Goal: Transaction & Acquisition: Purchase product/service

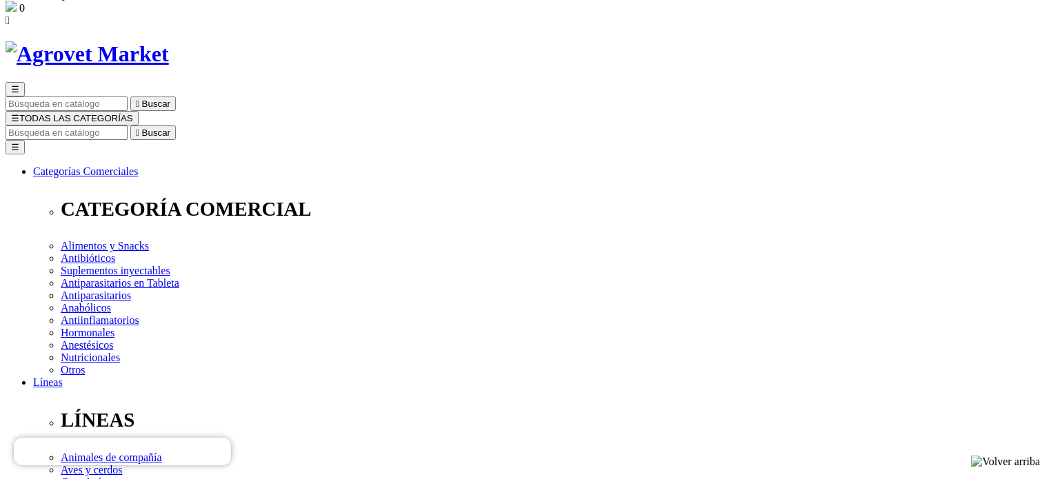
scroll to position [69, 0]
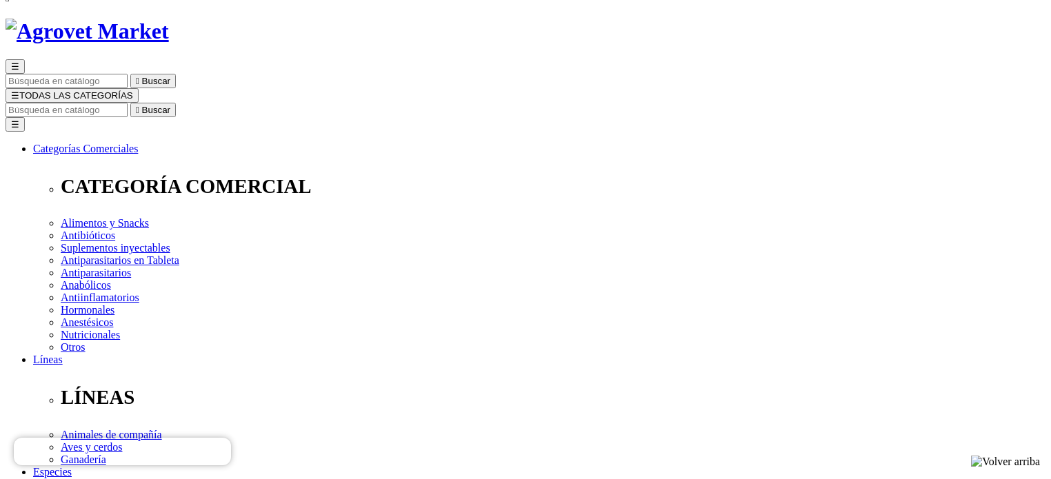
drag, startPoint x: 546, startPoint y: 212, endPoint x: 581, endPoint y: 212, distance: 35.2
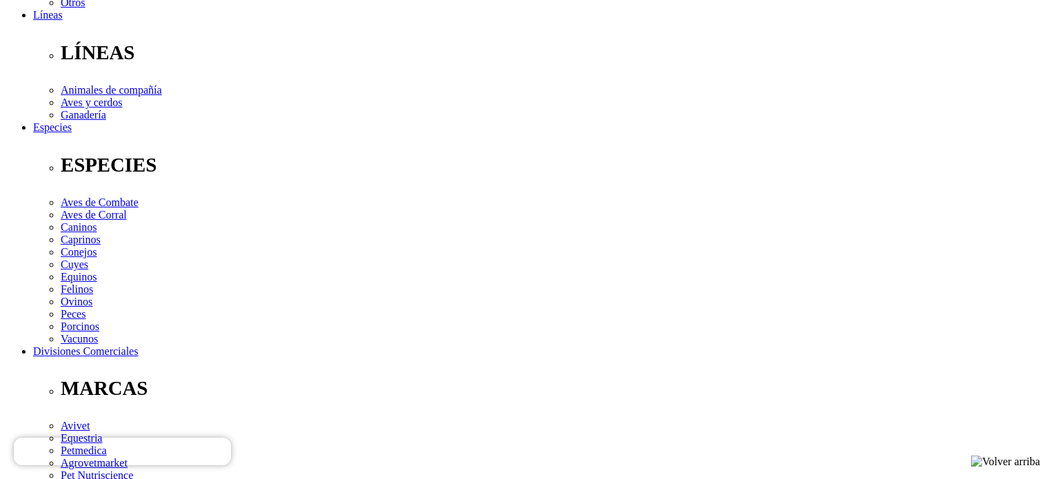
scroll to position [0, 0]
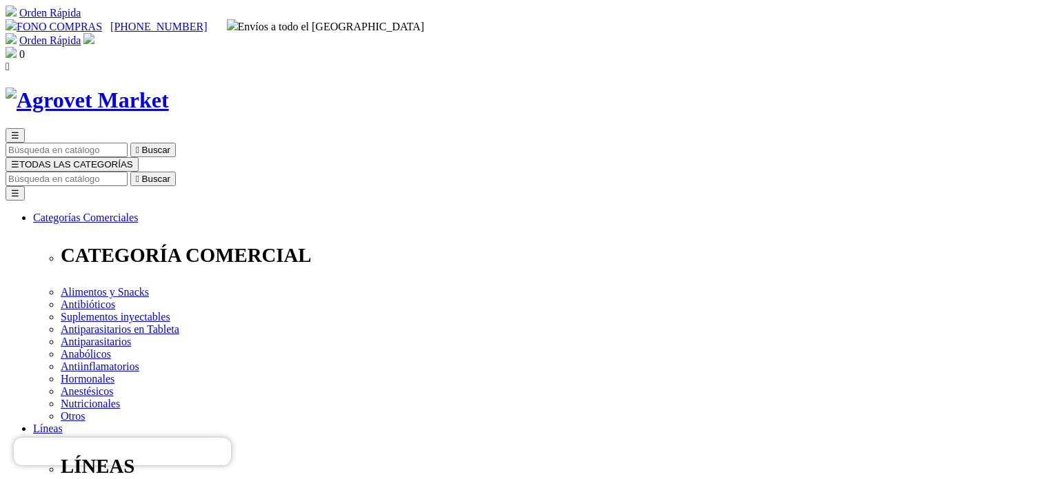
drag, startPoint x: 541, startPoint y: 174, endPoint x: 667, endPoint y: 178, distance: 126.2
click at [94, 33] on img at bounding box center [88, 38] width 11 height 11
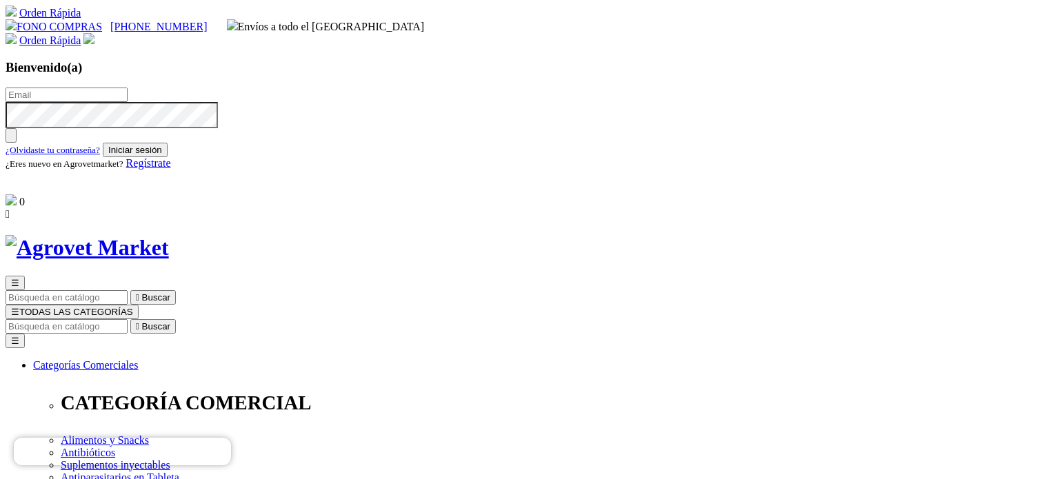
click at [128, 88] on input "text" at bounding box center [67, 95] width 122 height 14
drag, startPoint x: 1002, startPoint y: 160, endPoint x: 958, endPoint y: 148, distance: 45.7
click at [128, 319] on input "Buscar" at bounding box center [67, 326] width 122 height 14
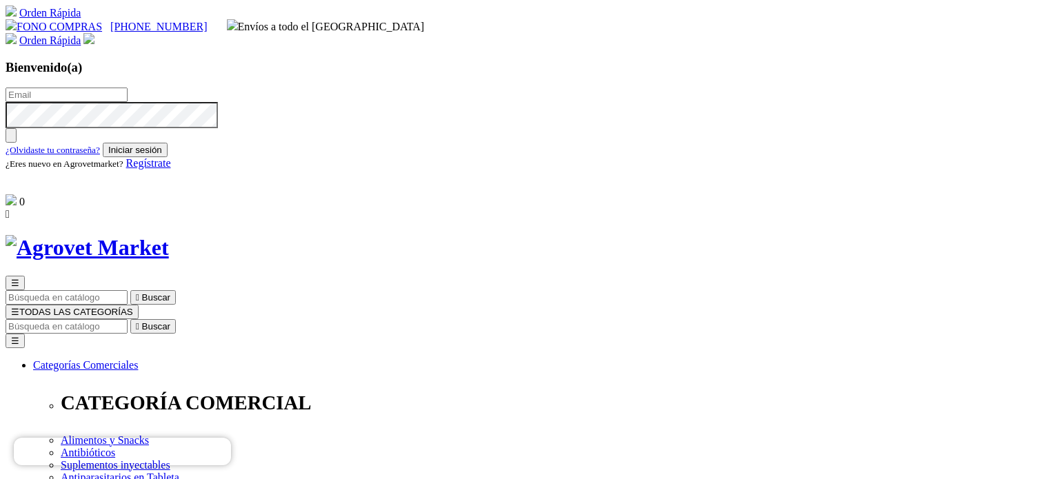
click at [880, 33] on div "Orden Rápida Bienvenido(a) ¿Olvidaste tu contraseña? Iniciar sesión ¿Eres nuevo…" at bounding box center [526, 113] width 1040 height 161
click at [94, 33] on img at bounding box center [88, 38] width 11 height 11
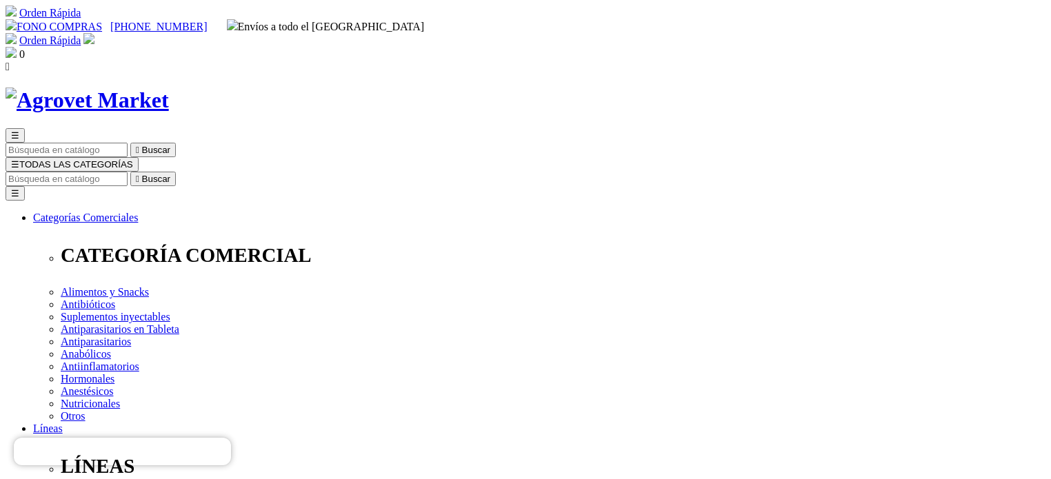
click at [128, 172] on input "Buscar" at bounding box center [67, 179] width 122 height 14
type input "atrevia"
click at [130, 172] on button " Buscar" at bounding box center [153, 179] width 46 height 14
click at [128, 172] on input "atrevia" at bounding box center [67, 179] width 122 height 14
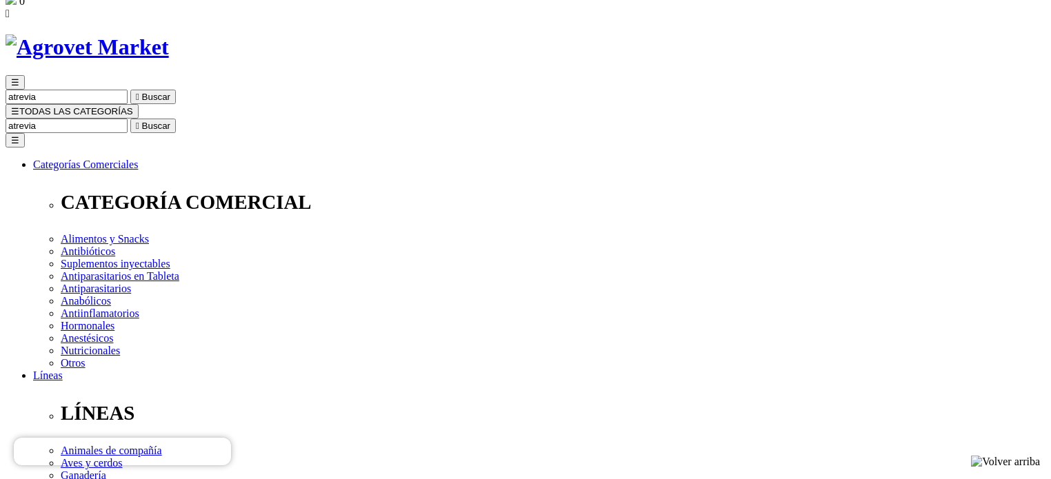
scroll to position [69, 0]
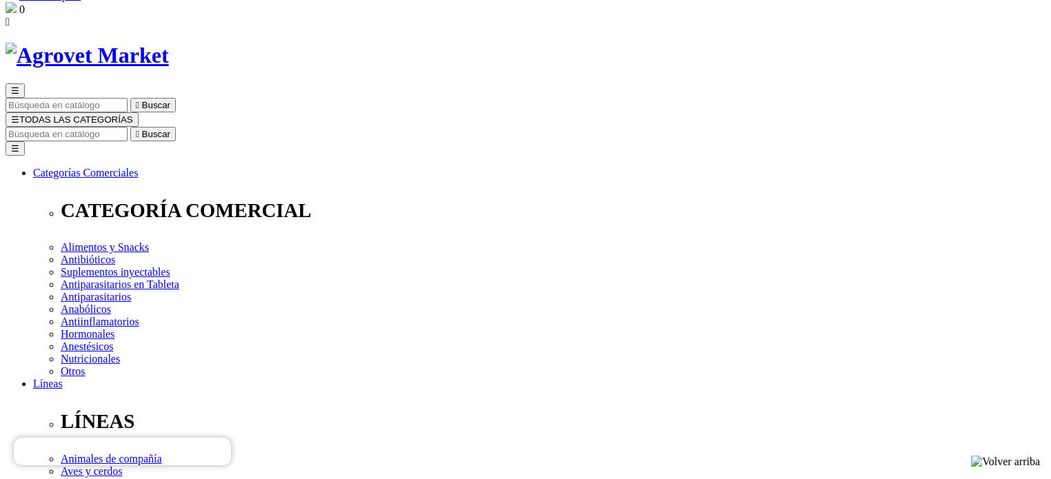
scroll to position [69, 0]
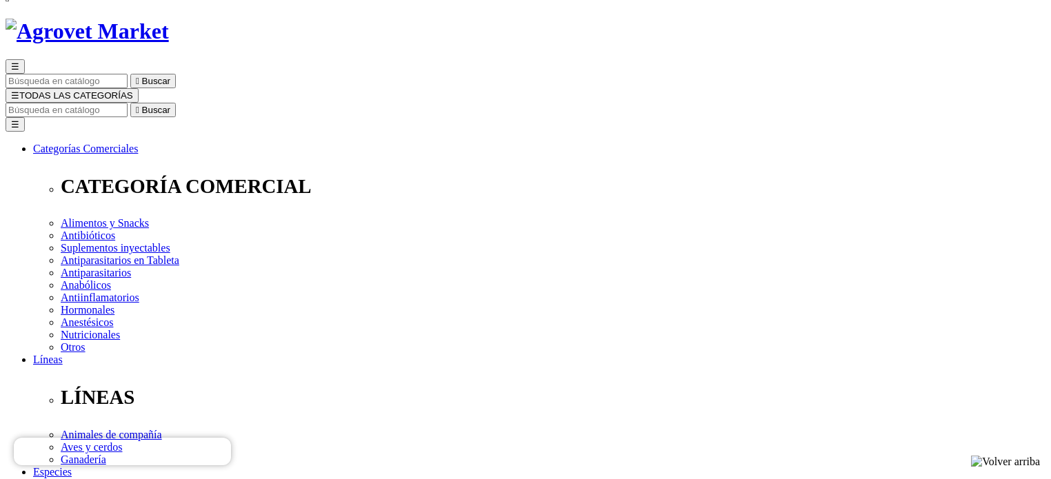
drag, startPoint x: 766, startPoint y: 287, endPoint x: 894, endPoint y: 286, distance: 128.2
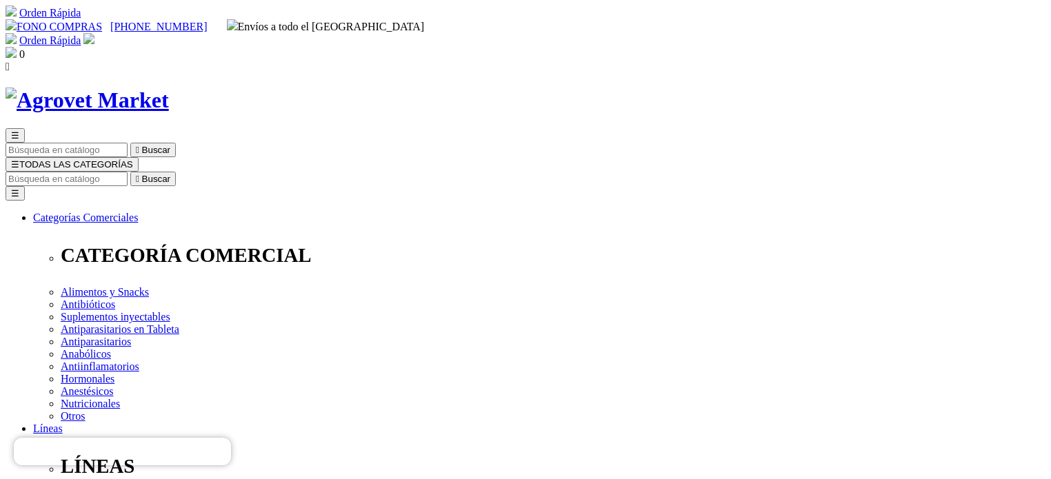
click at [854, 33] on div "Orden Rápida [GEOGRAPHIC_DATA](a) ¿Olvidaste tu contraseña? Iniciar sesión ¿Ere…" at bounding box center [526, 40] width 1040 height 14
click at [94, 33] on img at bounding box center [88, 38] width 11 height 11
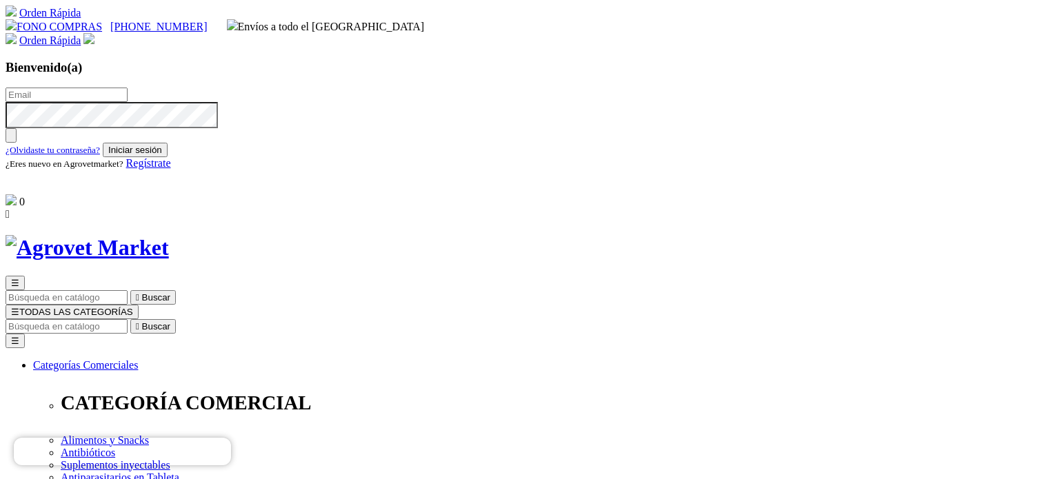
click at [128, 91] on input "text" at bounding box center [67, 95] width 122 height 14
click at [171, 169] on link "Regístrate" at bounding box center [148, 163] width 45 height 12
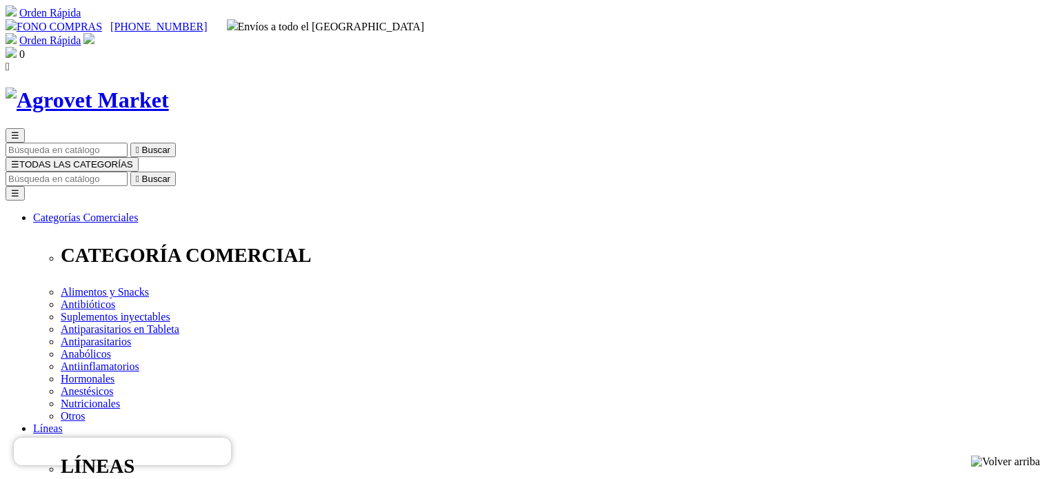
radio input "true"
type input "Maricielo"
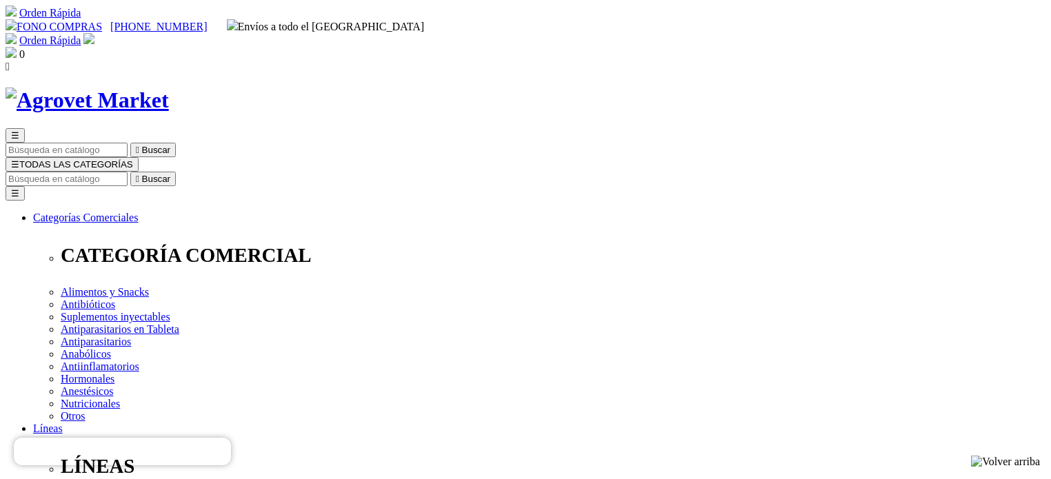
type input "[PERSON_NAME]"
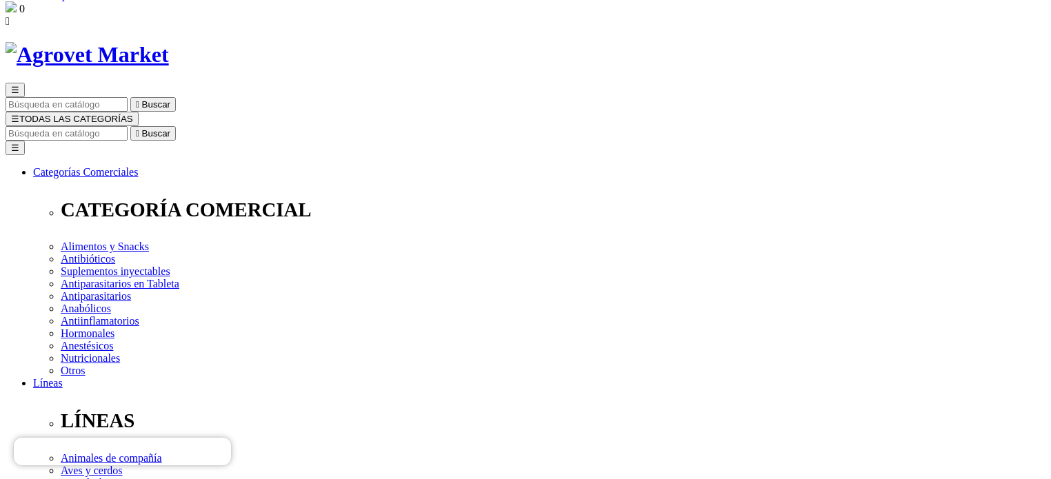
scroll to position [138, 0]
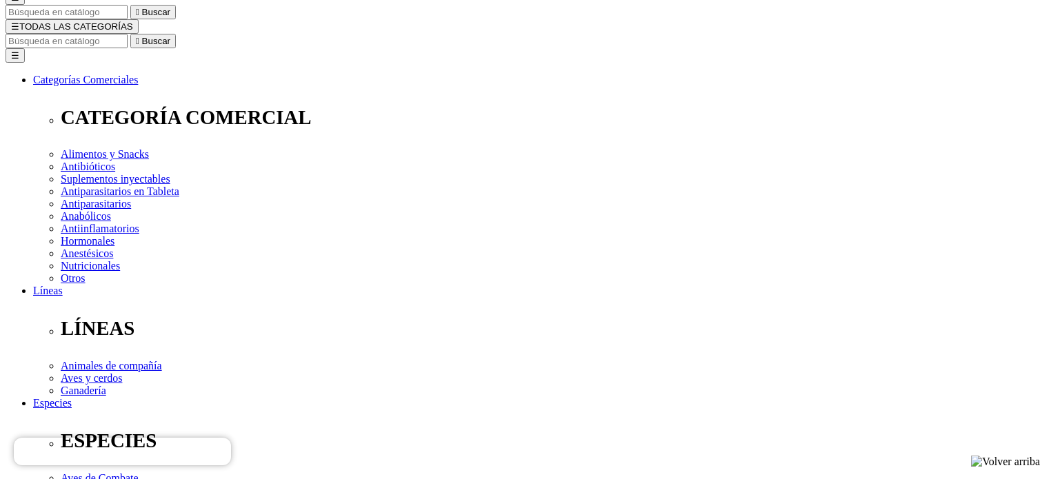
select select "DNI"
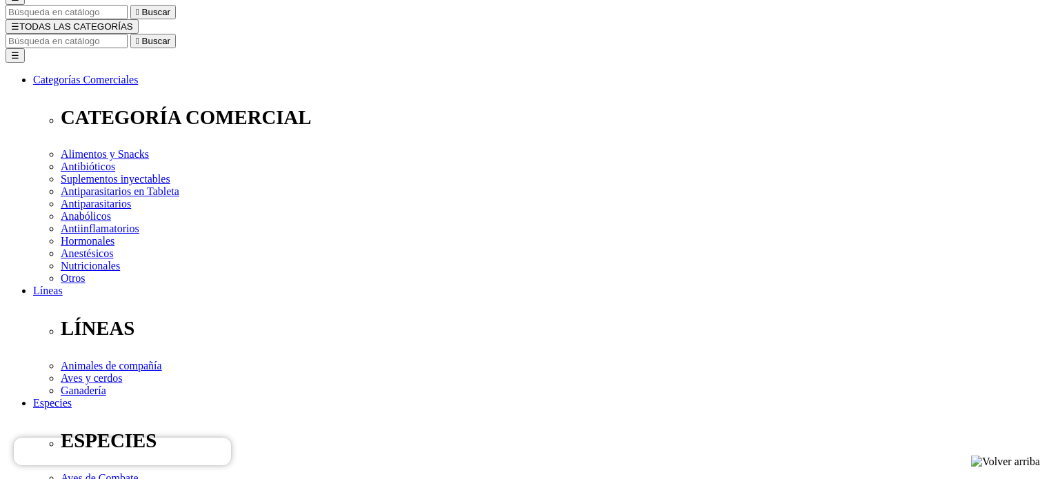
type input "72445926"
select select "Propietario_de_mascota"
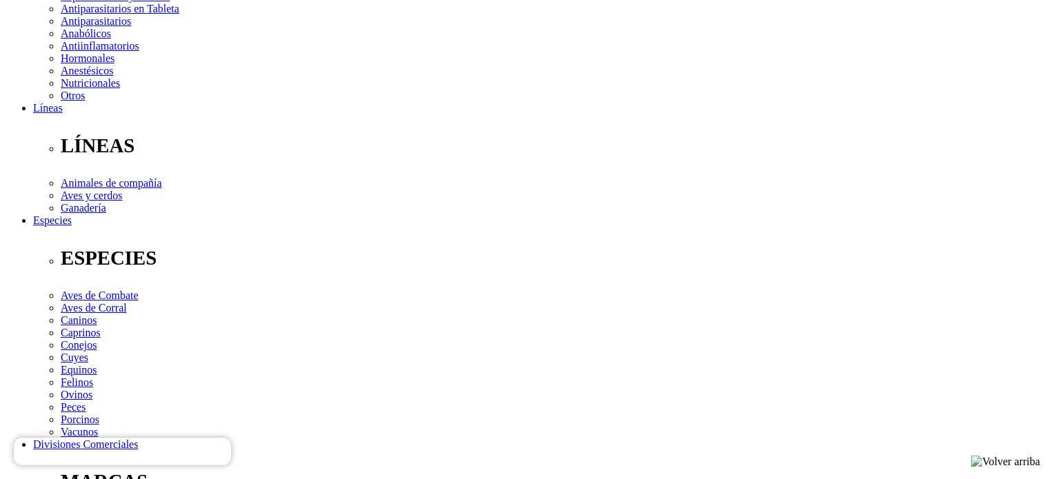
scroll to position [345, 0]
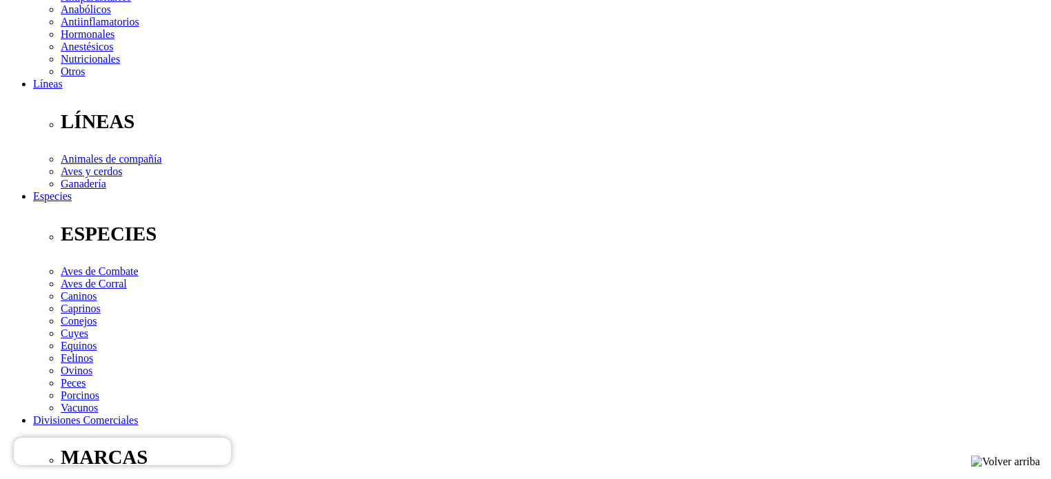
type input "morereyes51@gmail.com"
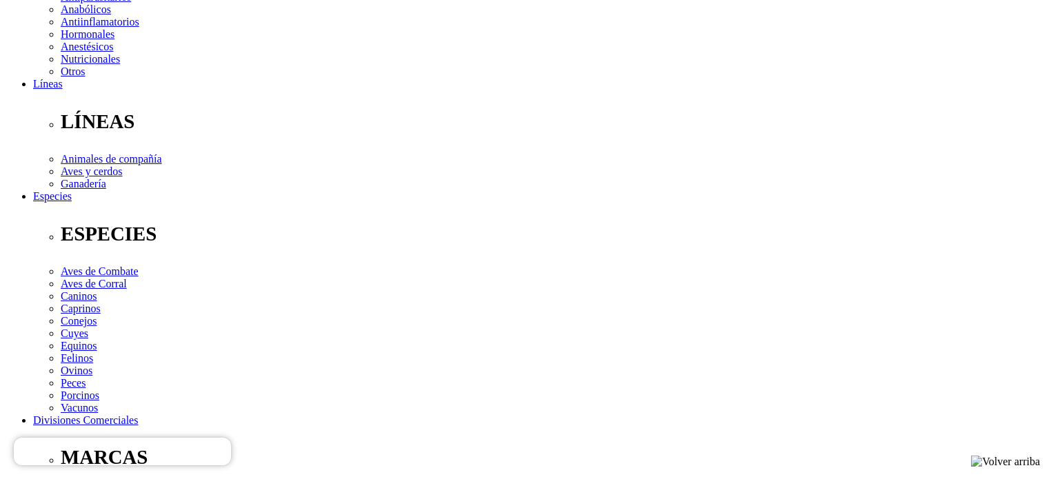
type input "11/09/2004"
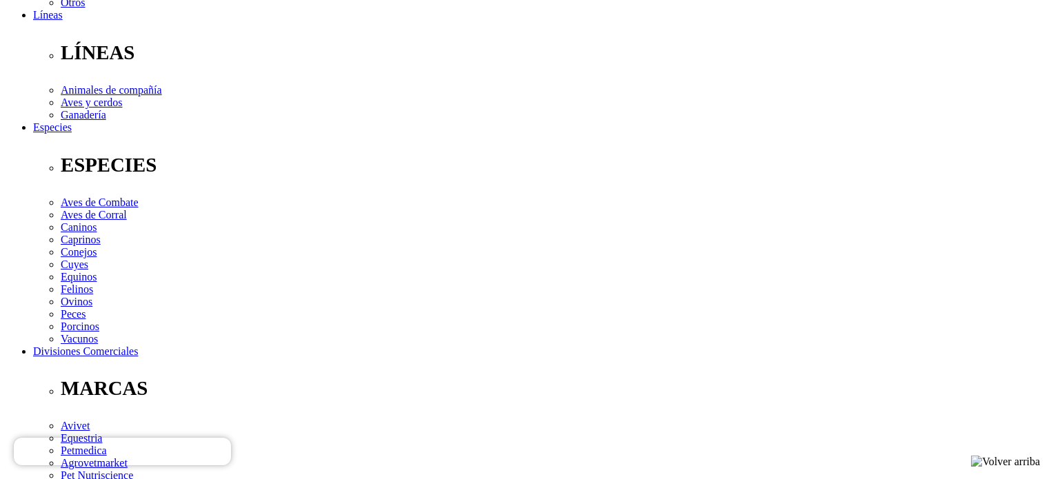
scroll to position [552, 0]
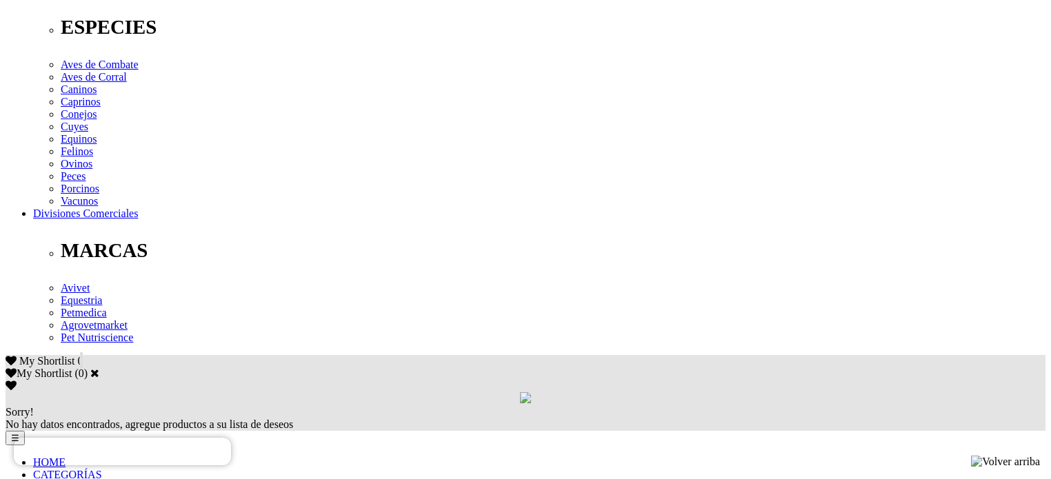
checkbox input "true"
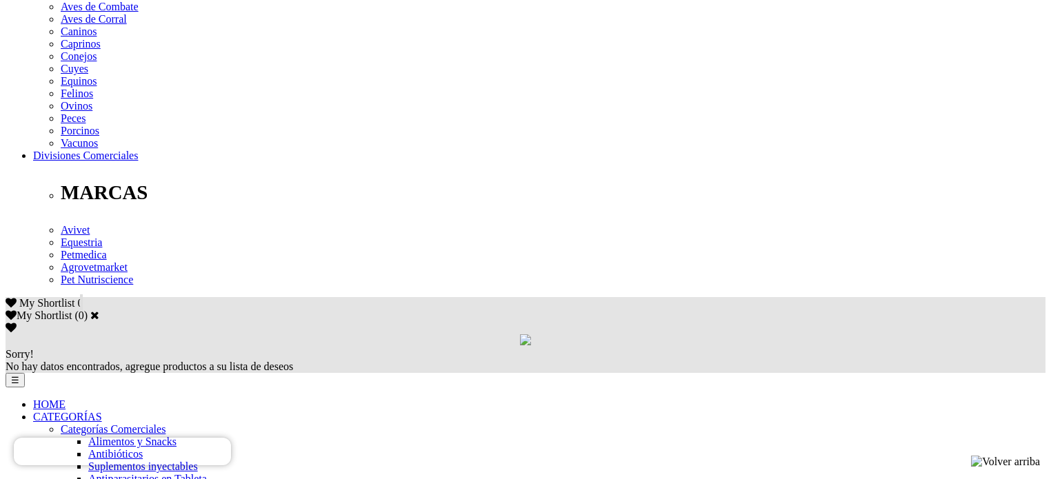
scroll to position [689, 0]
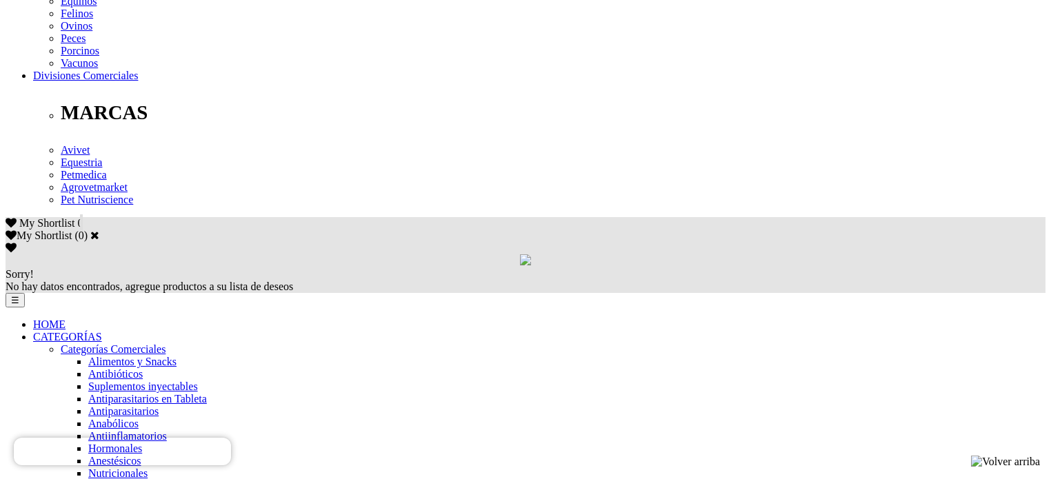
checkbox input "true"
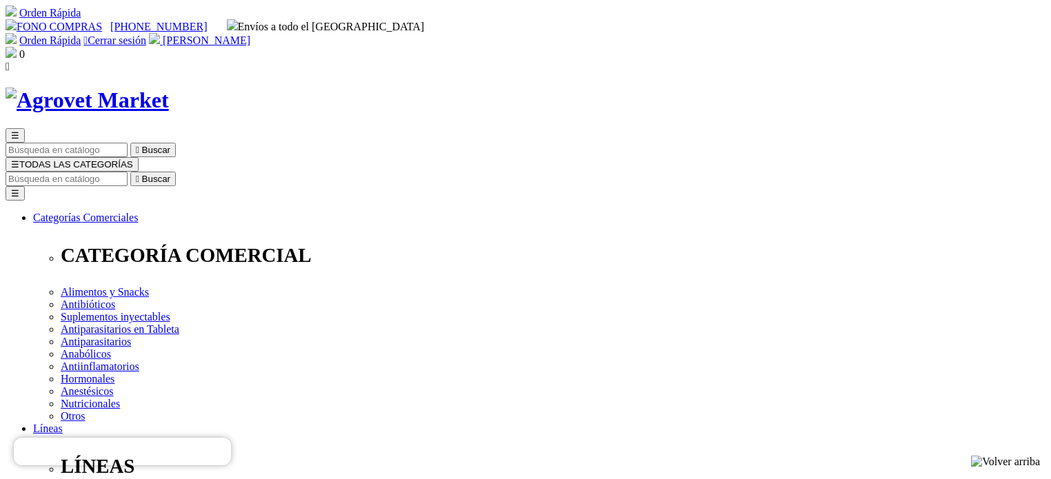
click at [128, 172] on input "Buscar" at bounding box center [67, 179] width 122 height 14
type input "atrevia one small"
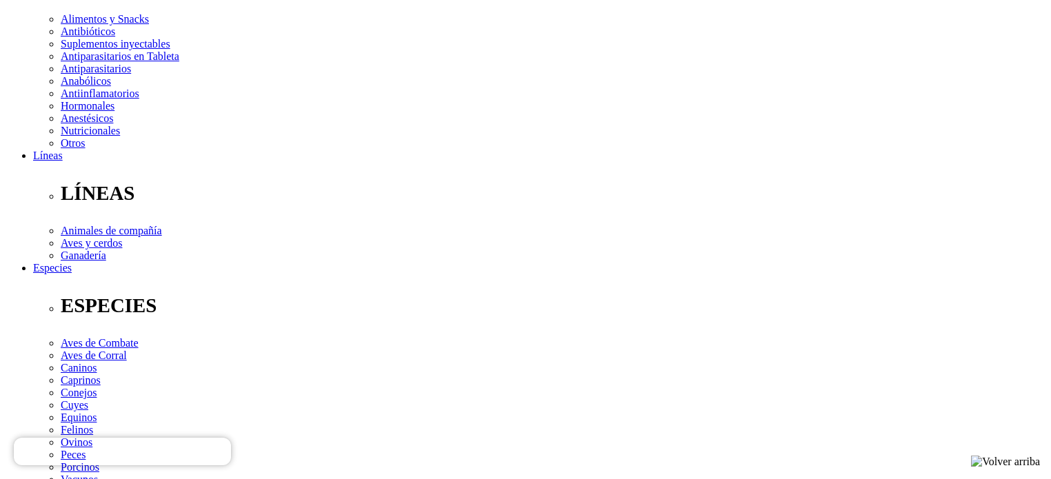
scroll to position [276, 0]
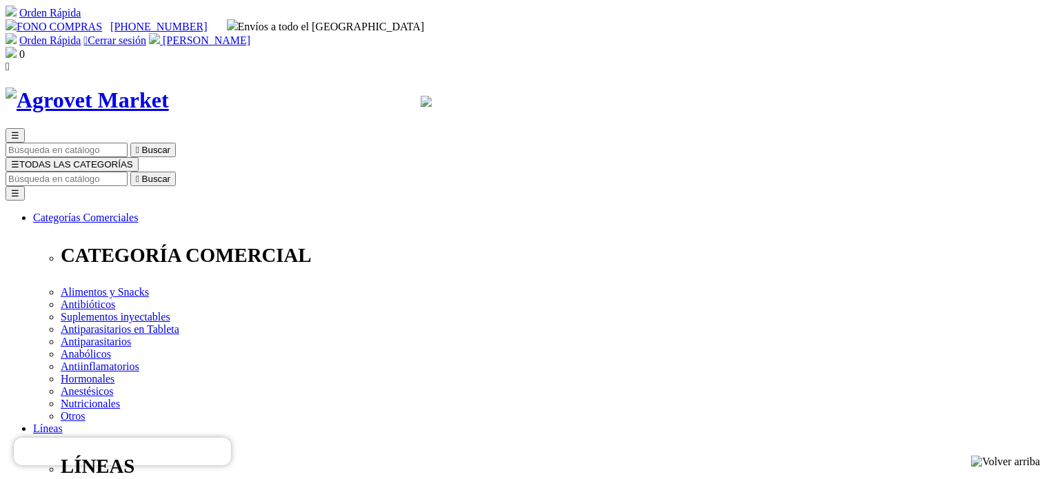
click at [128, 172] on input "Buscar" at bounding box center [67, 179] width 122 height 14
type input "atrevia one mini"
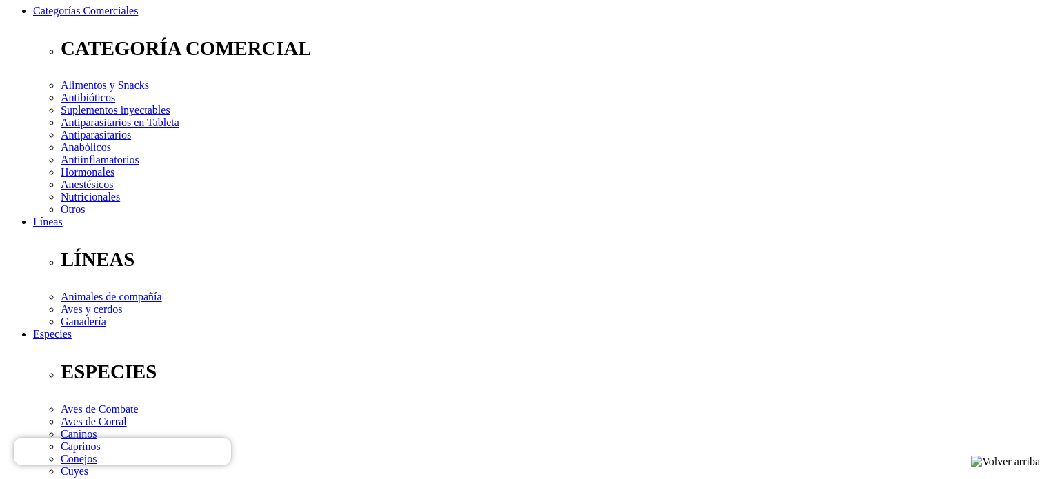
scroll to position [276, 0]
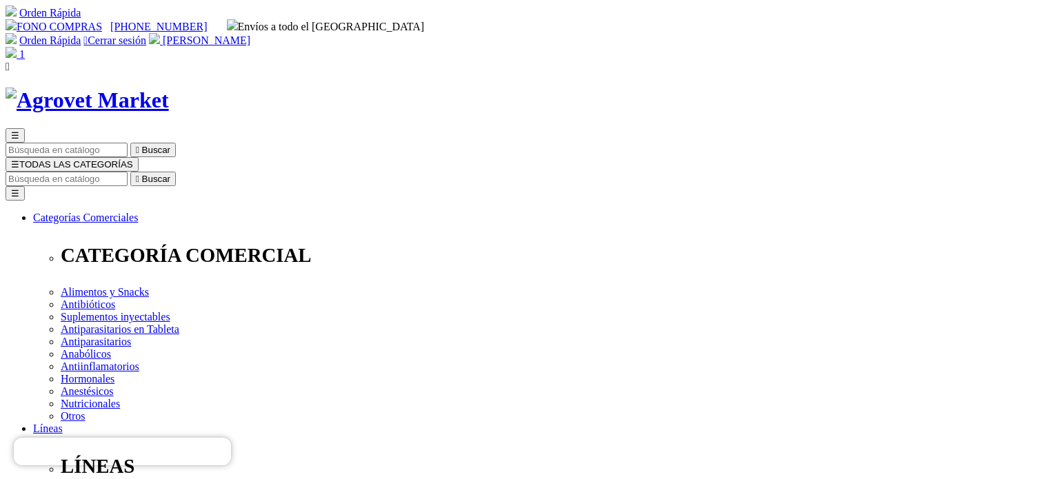
click at [17, 47] on img at bounding box center [11, 52] width 11 height 11
click at [25, 48] on link "2" at bounding box center [15, 54] width 19 height 12
type input "COMPRA1"
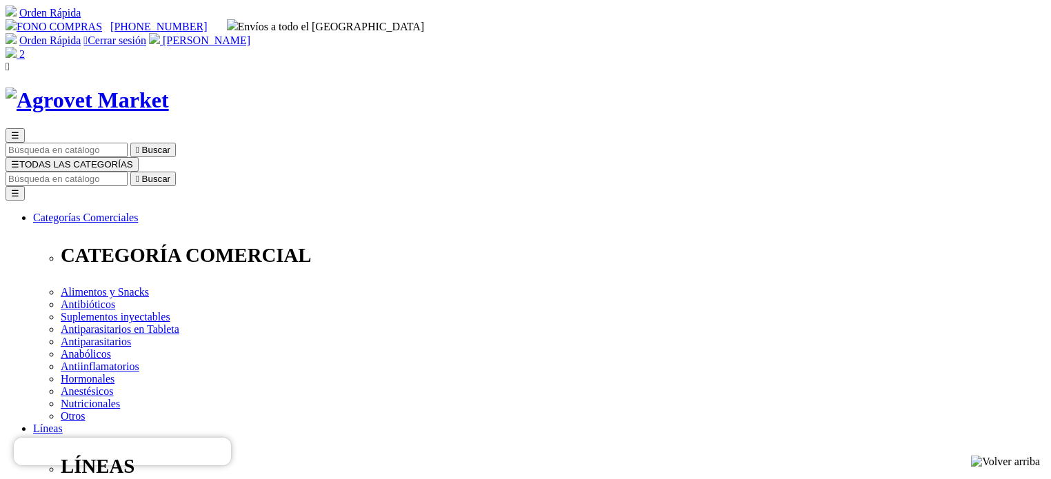
scroll to position [69, 0]
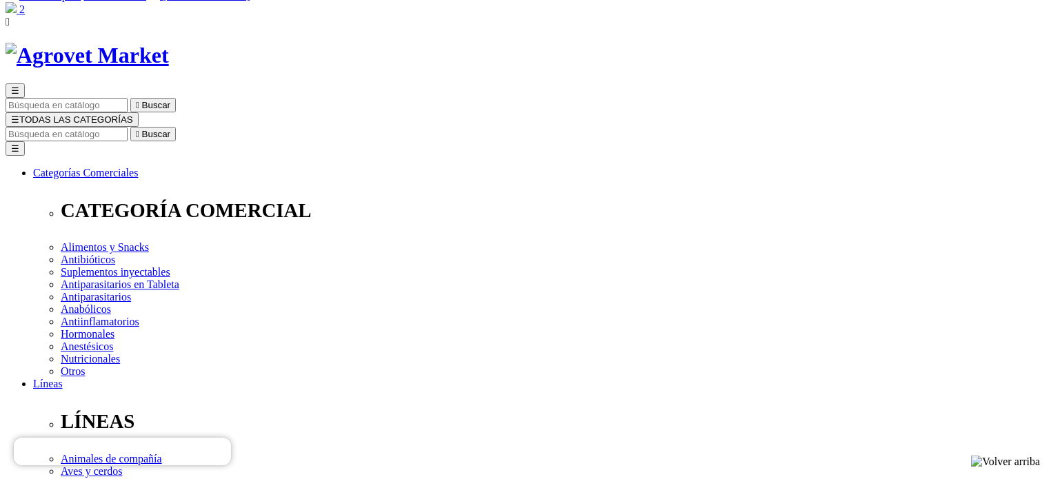
scroll to position [69, 0]
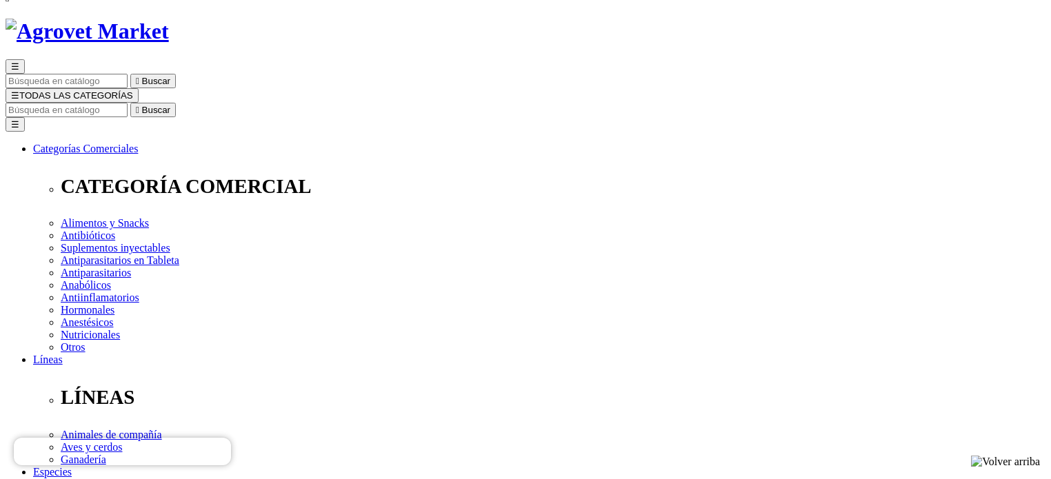
select select "[GEOGRAPHIC_DATA]"
select select
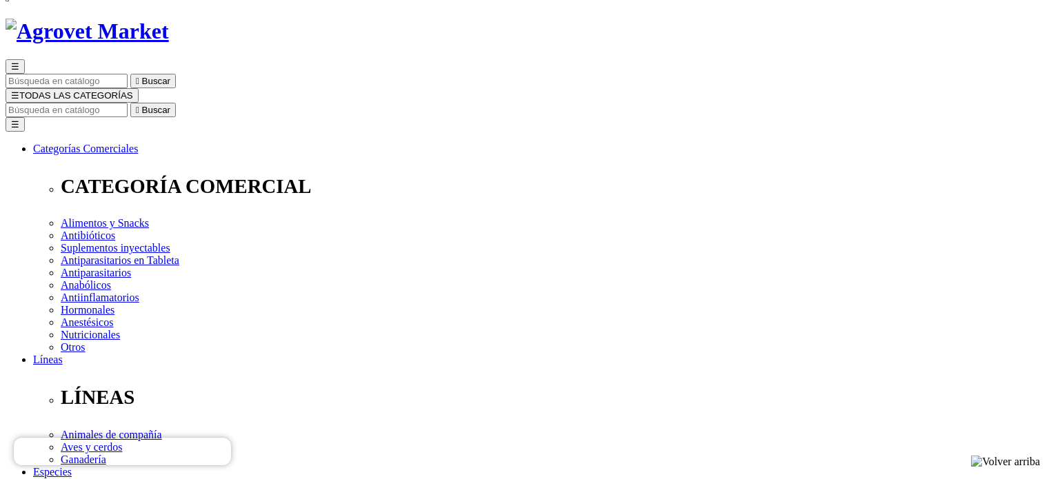
select select "3"
select select "110"
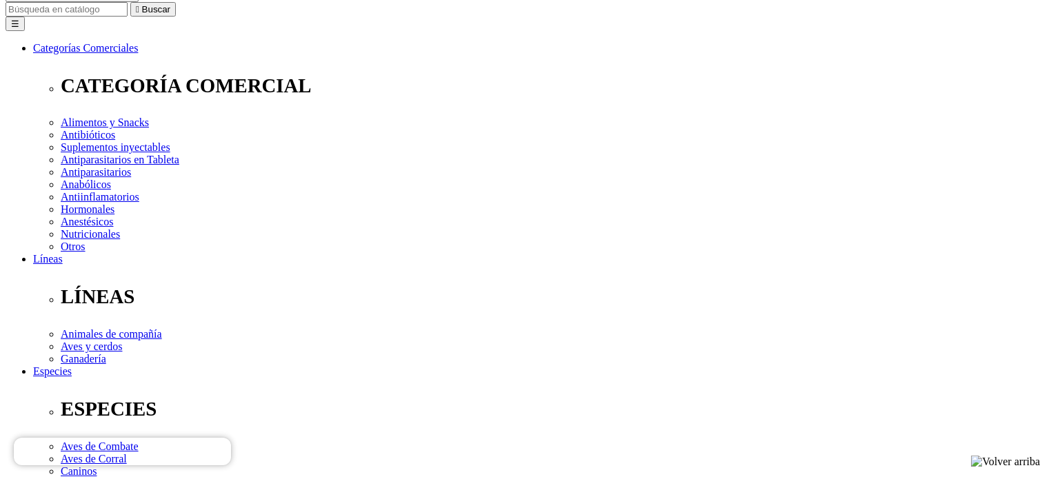
scroll to position [207, 0]
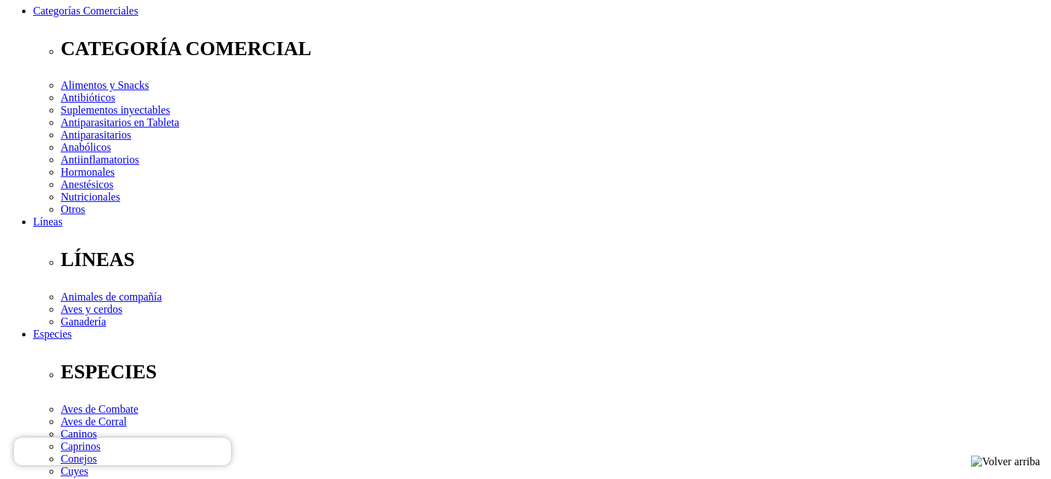
type input "Av. S Judas Tadeo. Mz L lote 9 0"
type input "917467214"
drag, startPoint x: 341, startPoint y: 305, endPoint x: 263, endPoint y: 310, distance: 78.7
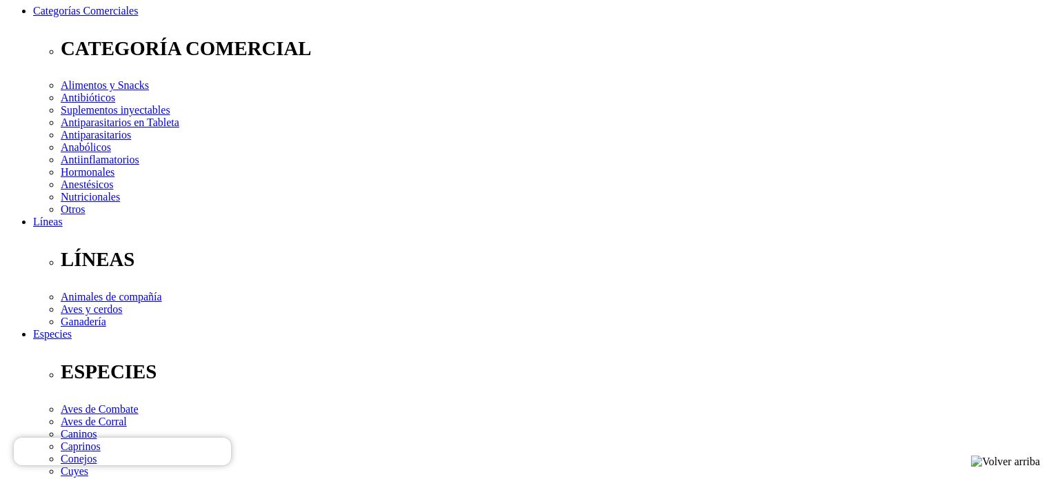
type input "Av. San [PERSON_NAME] 61 - Mz L lote 9"
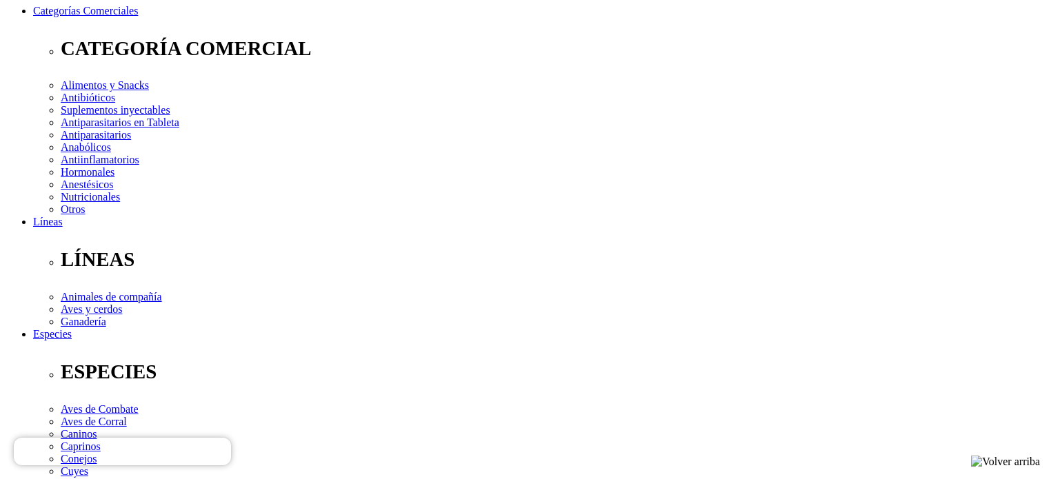
select select "Boleta"
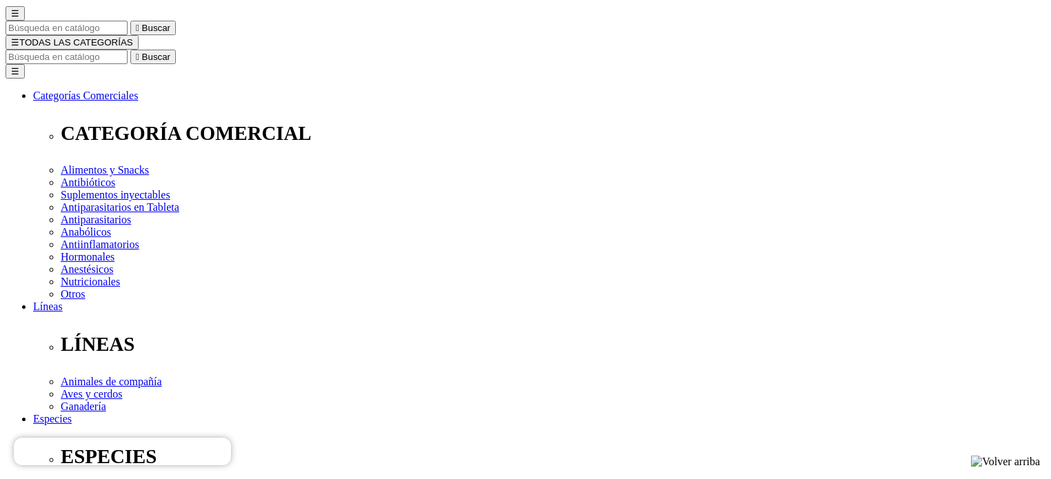
scroll to position [138, 0]
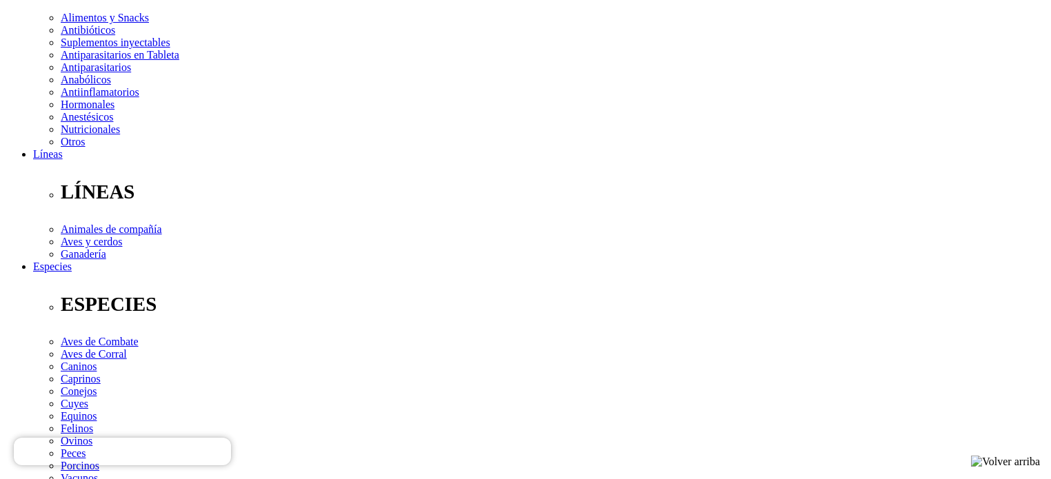
scroll to position [276, 0]
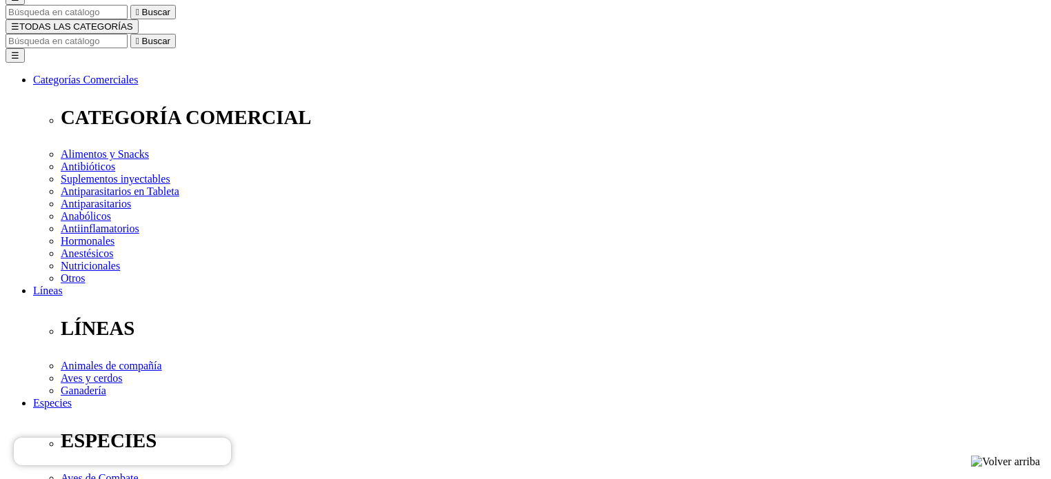
scroll to position [69, 0]
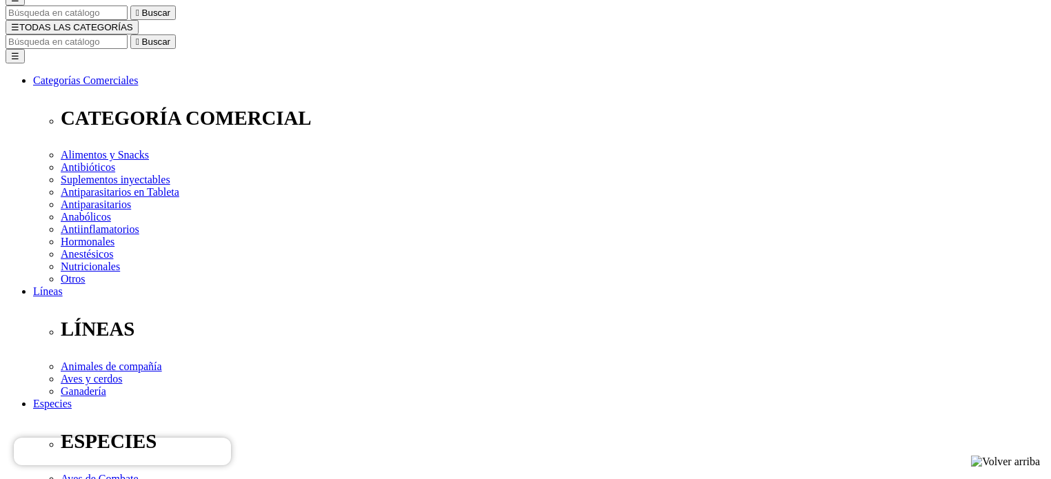
scroll to position [138, 0]
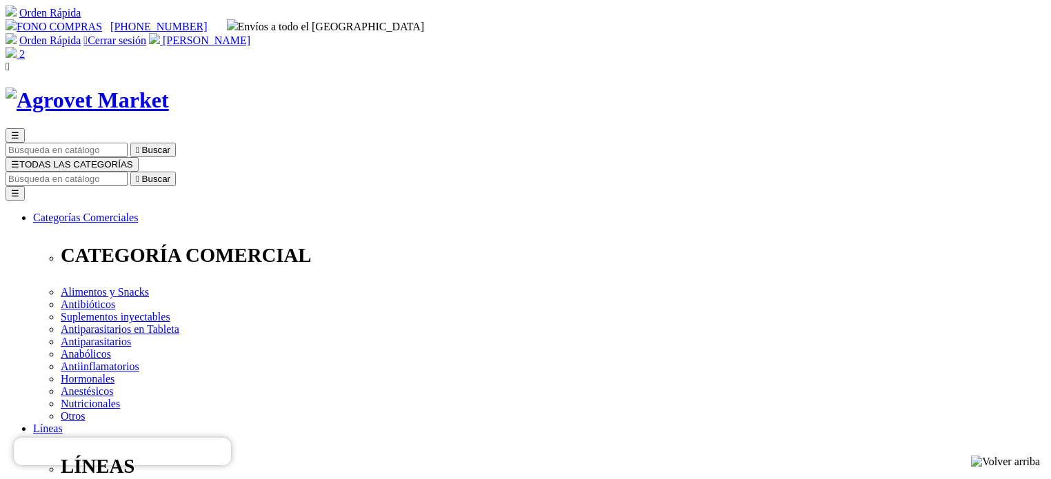
select select "LIMA"
select select
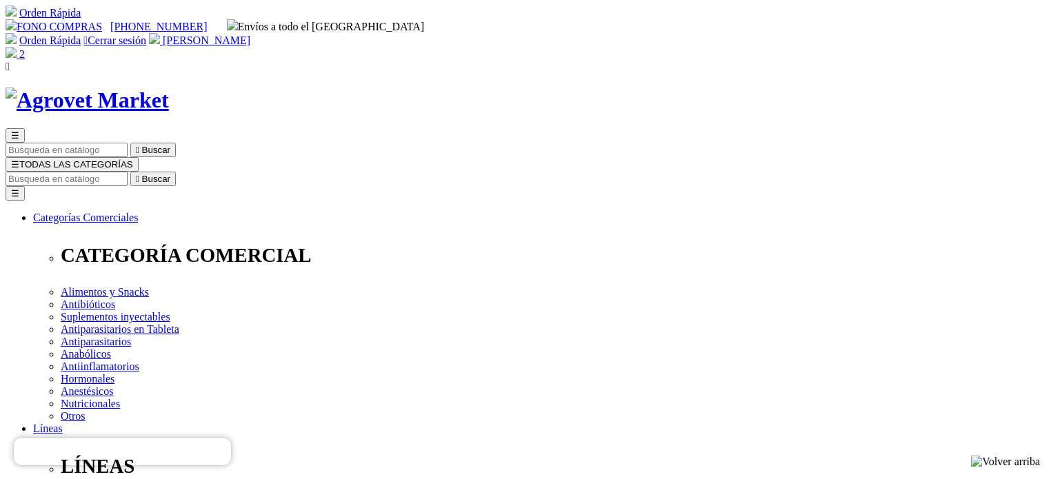
select select
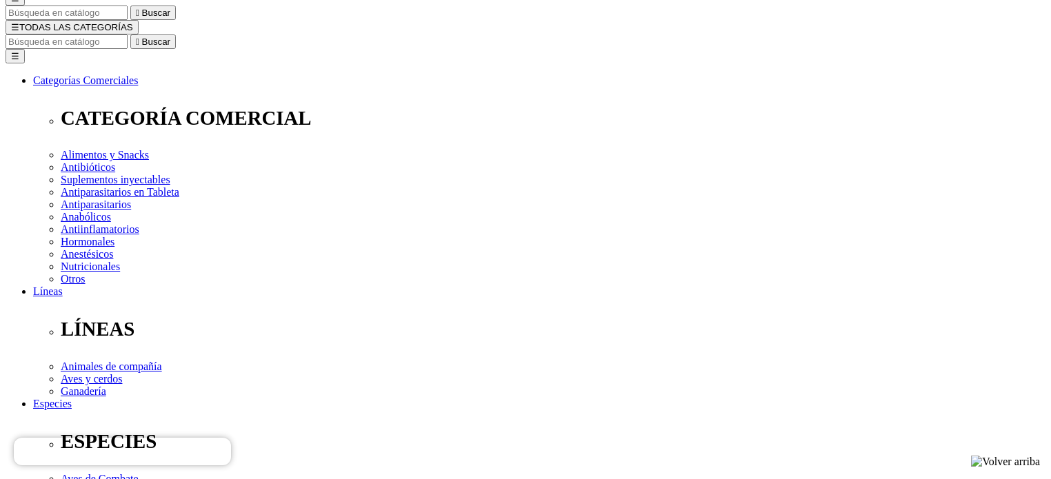
scroll to position [138, 0]
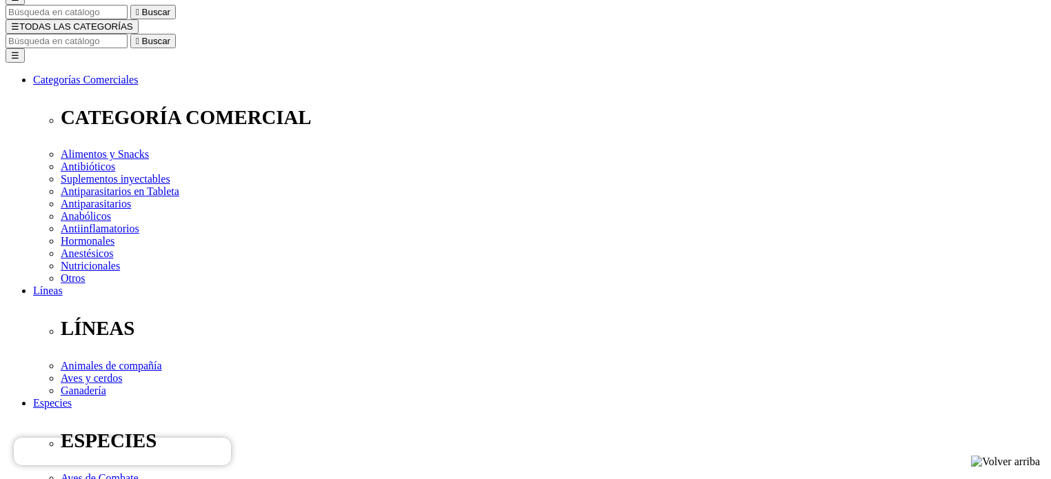
select select "1"
select select
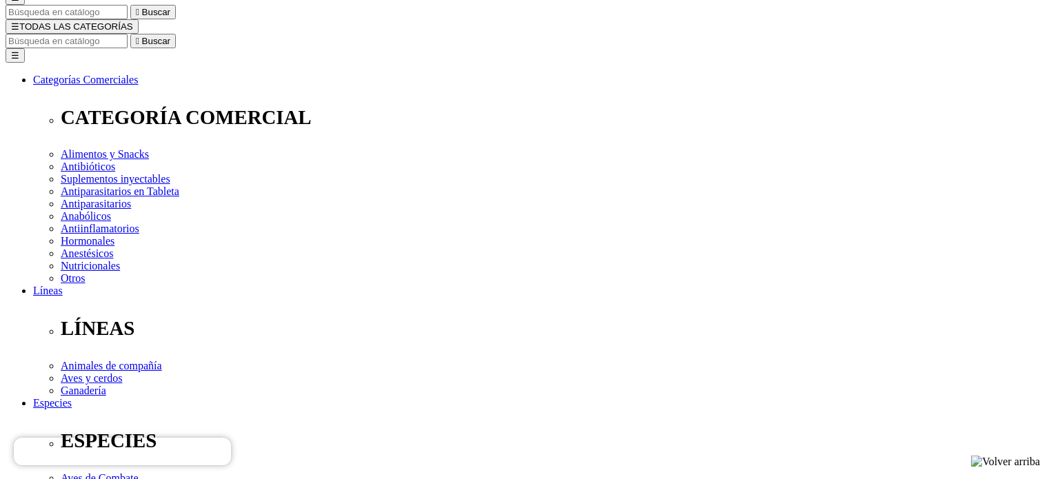
select select "3"
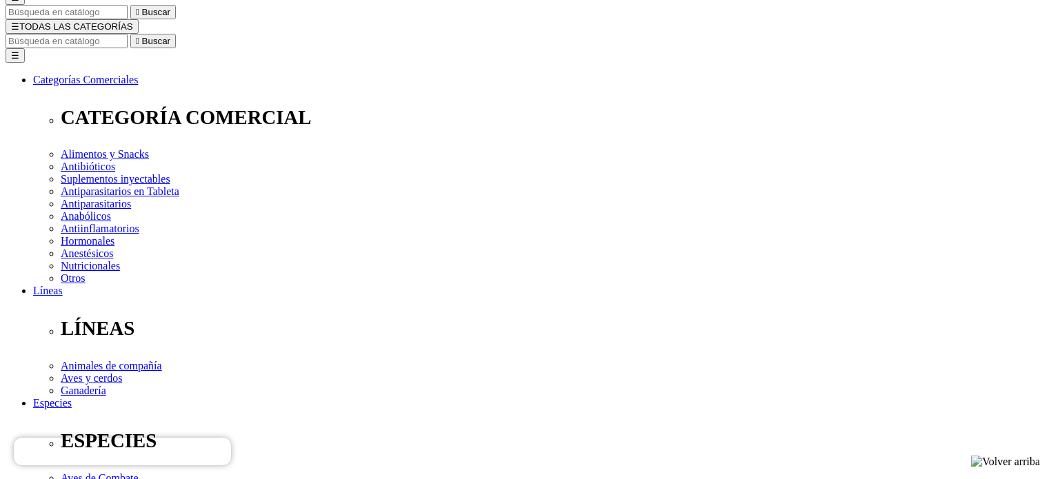
select select "136"
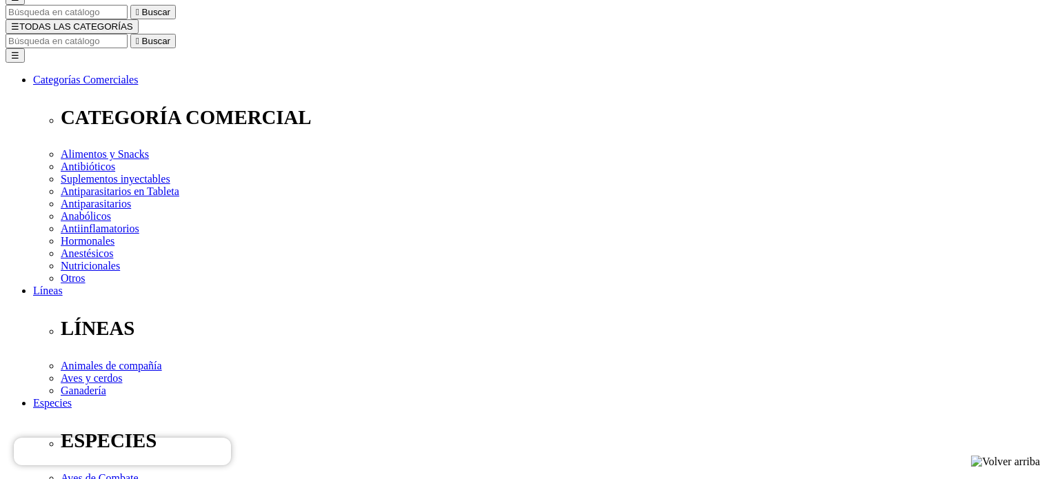
drag, startPoint x: 878, startPoint y: 119, endPoint x: 907, endPoint y: 118, distance: 29.0
drag, startPoint x: 861, startPoint y: 161, endPoint x: 905, endPoint y: 161, distance: 43.4
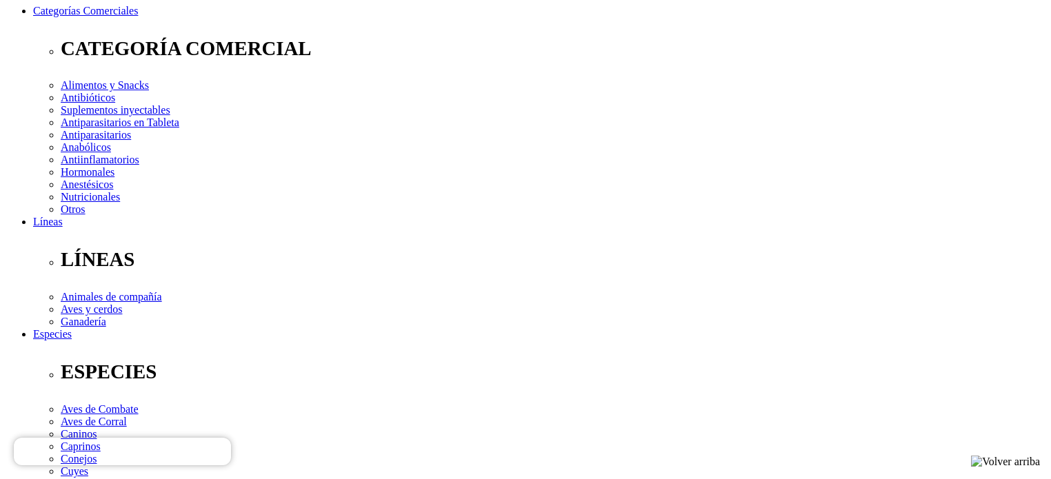
drag, startPoint x: 412, startPoint y: 307, endPoint x: 0, endPoint y: 321, distance: 411.8
type input "Calle Tulipanes L1, San Martin de Porres 15109"
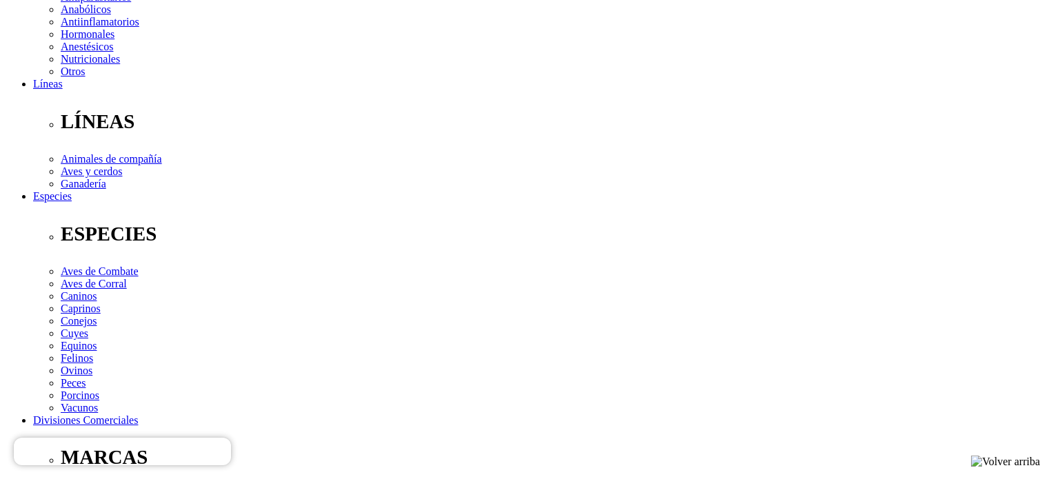
select select "Boleta"
type input "917467214"
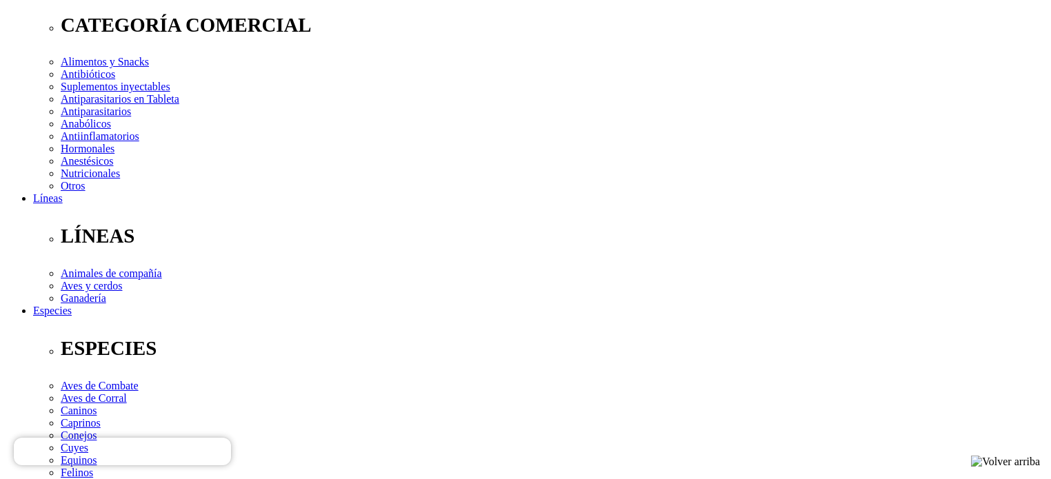
scroll to position [207, 0]
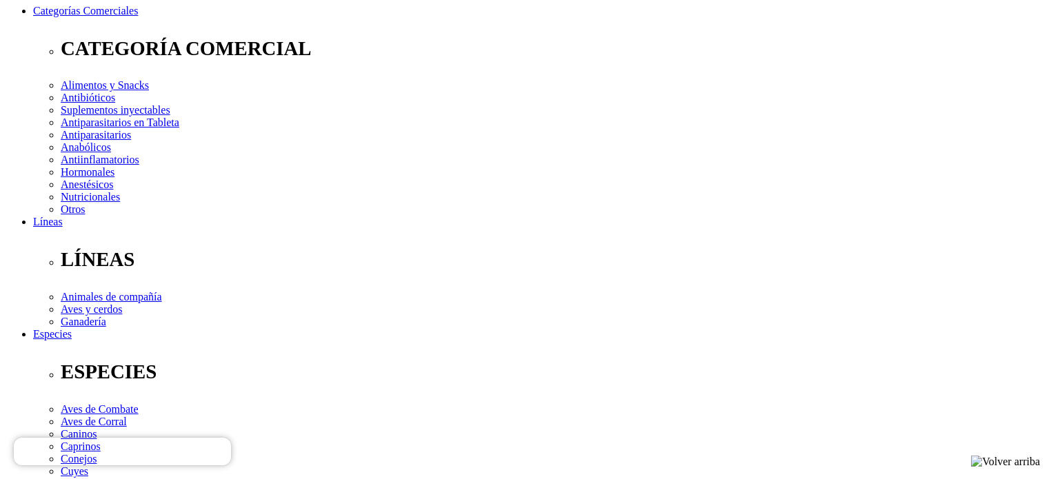
radio input "true"
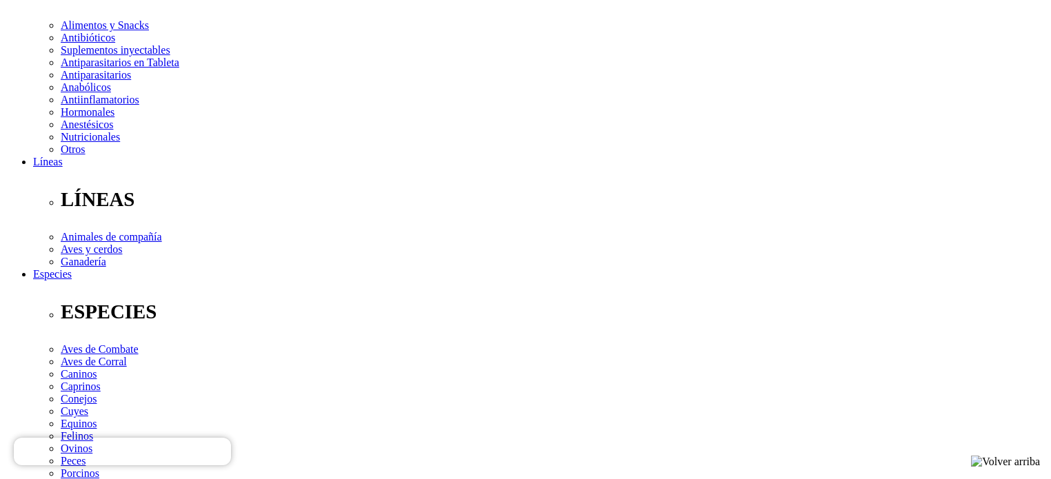
scroll to position [276, 0]
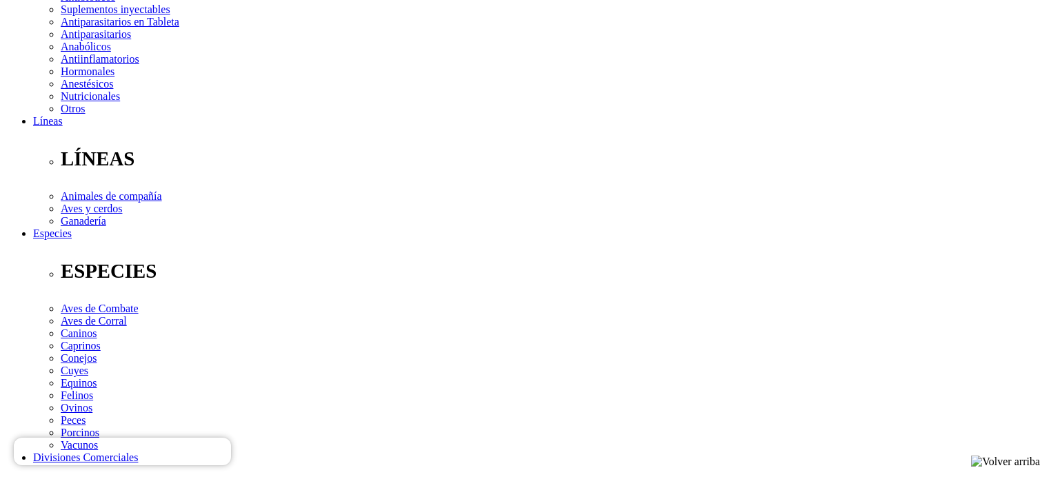
type textarea "[PERSON_NAME]"
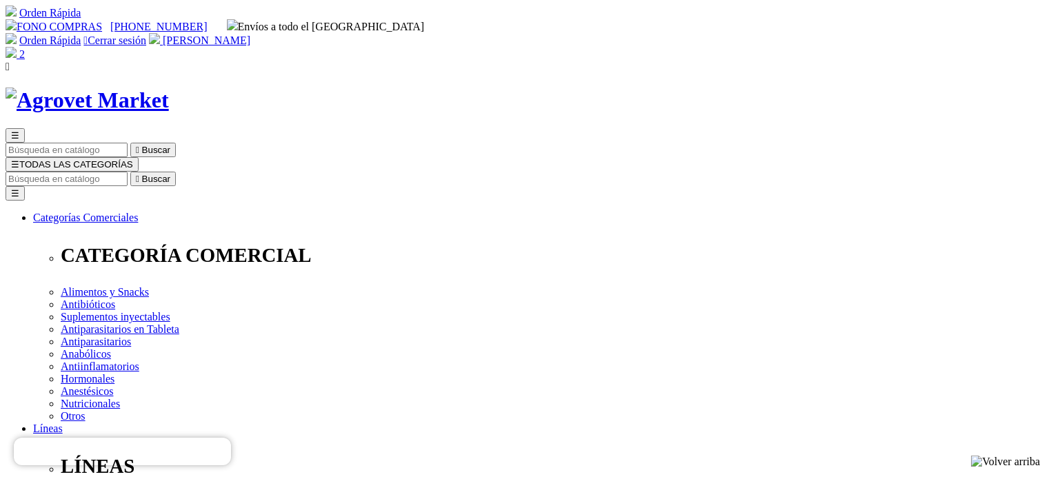
radio input "true"
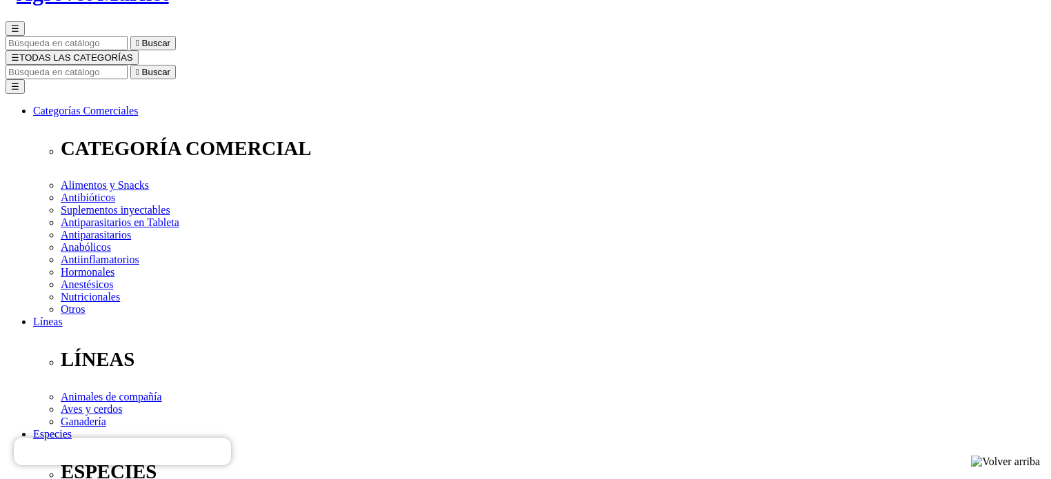
scroll to position [138, 0]
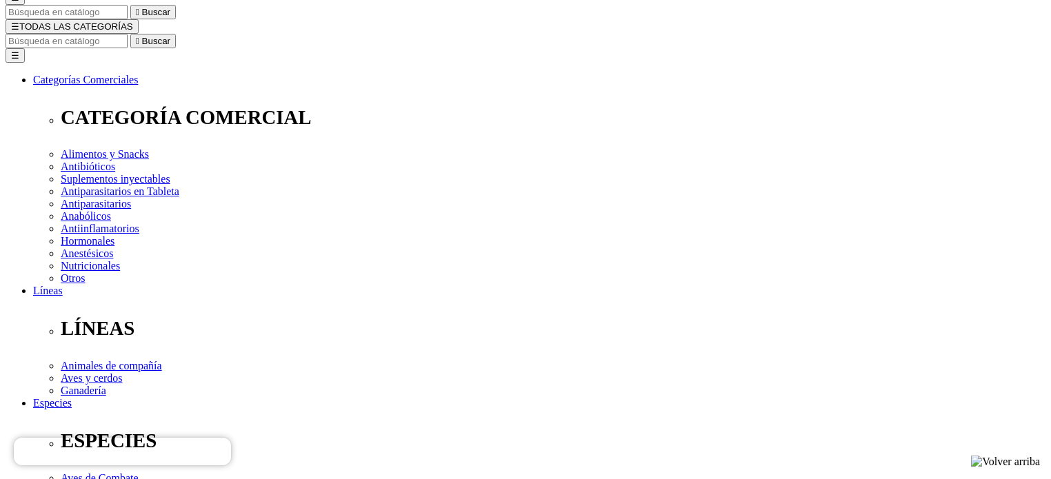
checkbox input "true"
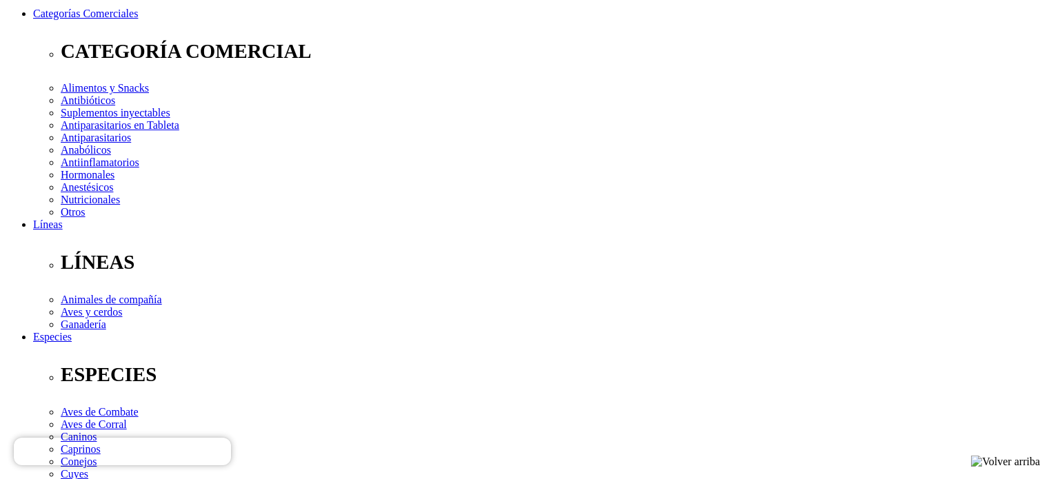
scroll to position [235, 0]
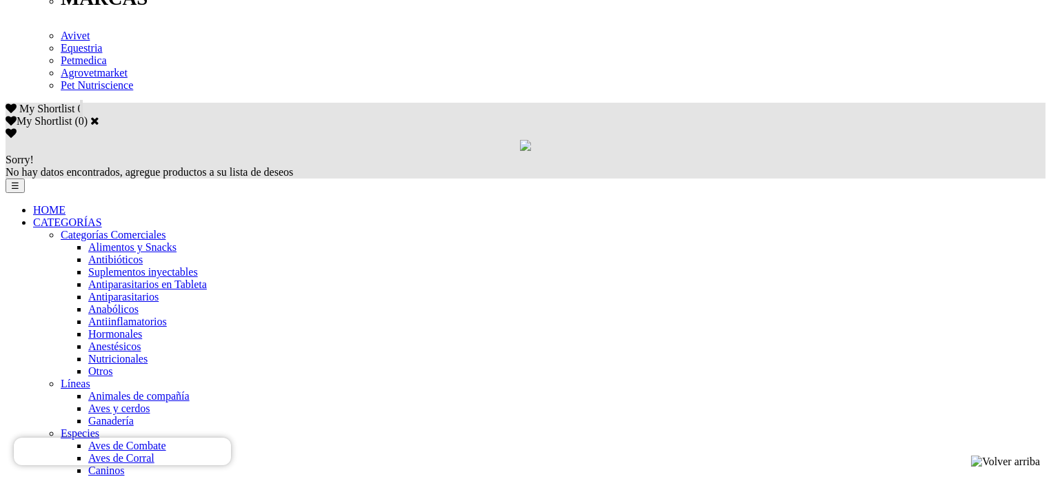
scroll to position [827, 0]
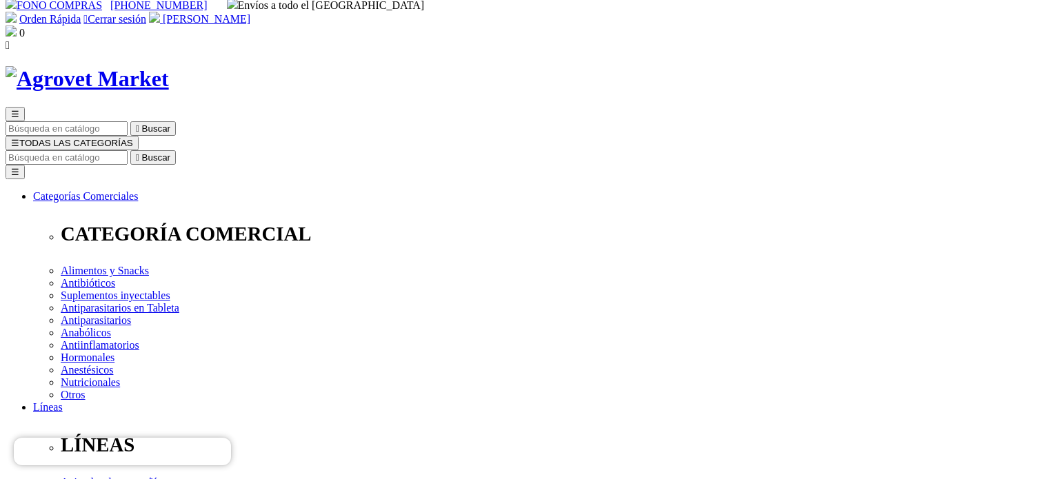
scroll to position [0, 0]
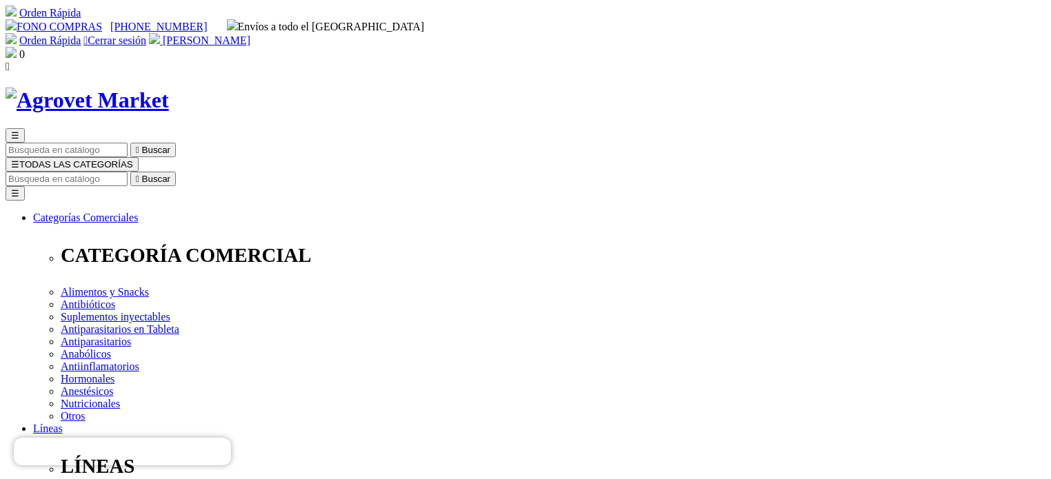
drag, startPoint x: 1025, startPoint y: 5, endPoint x: 769, endPoint y: 264, distance: 363.7
drag, startPoint x: 931, startPoint y: 1, endPoint x: 682, endPoint y: 342, distance: 422.8
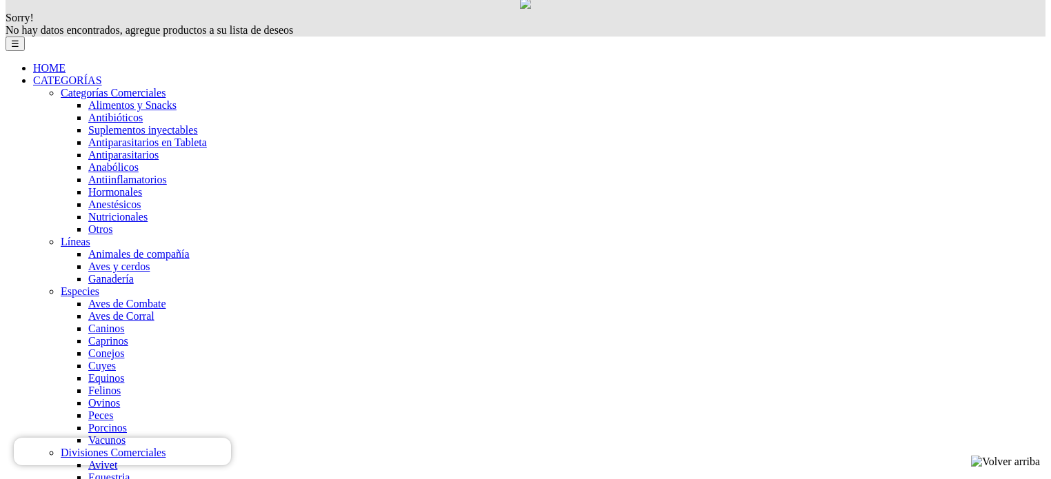
scroll to position [896, 0]
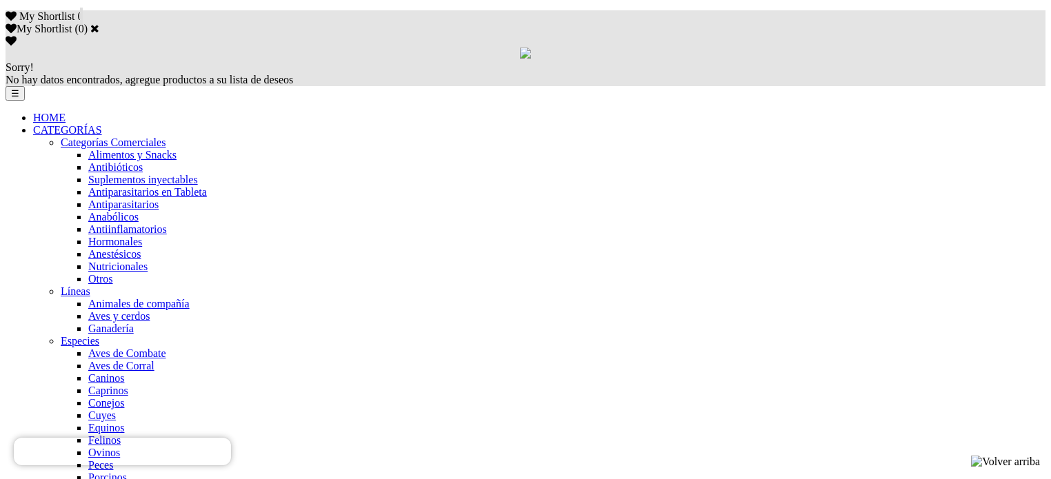
drag, startPoint x: 432, startPoint y: 379, endPoint x: 489, endPoint y: 379, distance: 56.5
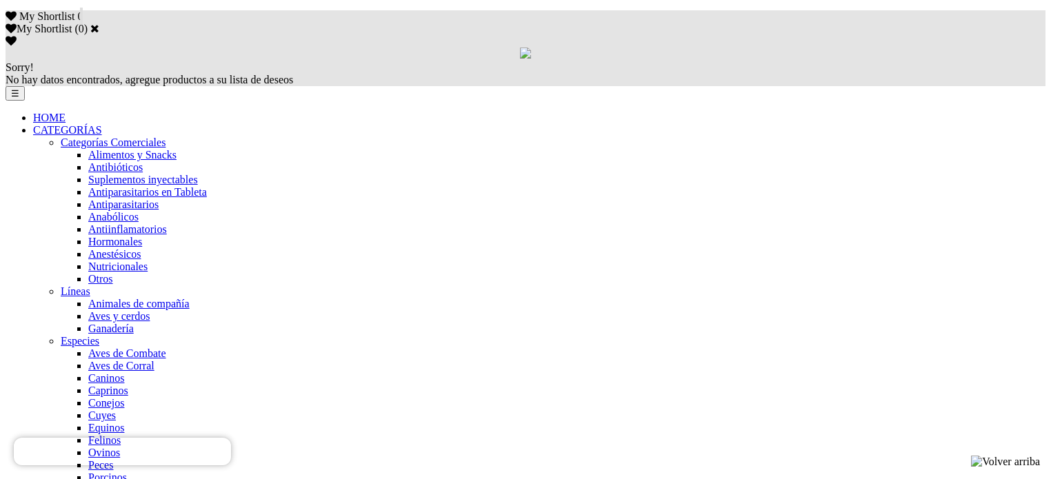
scroll to position [895, 0]
drag, startPoint x: 150, startPoint y: 8, endPoint x: 325, endPoint y: 230, distance: 283.3
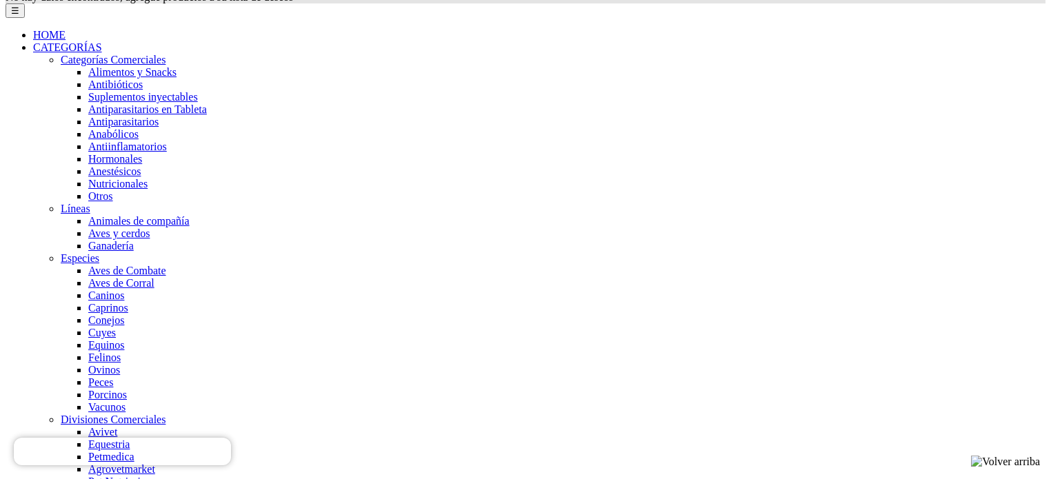
scroll to position [1102, 0]
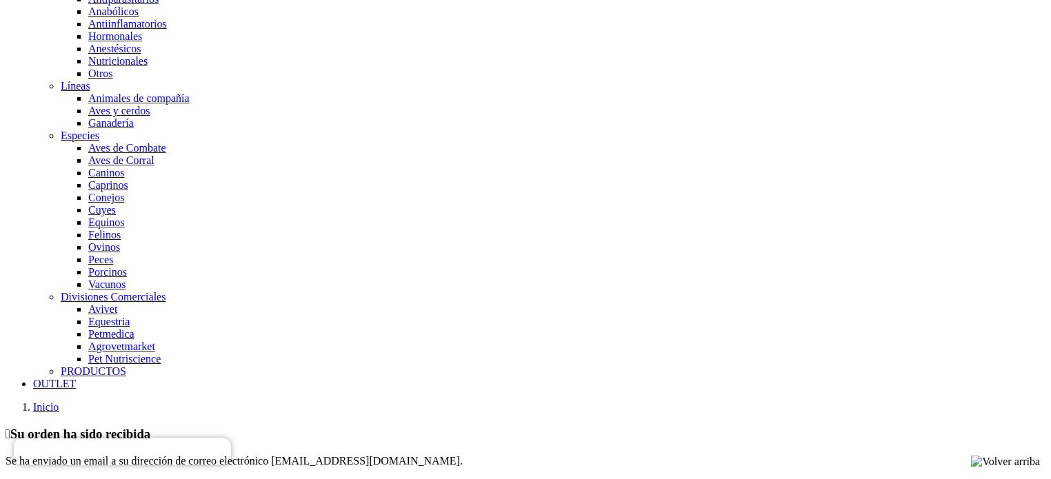
drag, startPoint x: 145, startPoint y: 81, endPoint x: 860, endPoint y: 224, distance: 729.7
copy section "Total (impuestos inc.) S/87.58 Detalles del pedido: Referencia de pedido: VHKIR…"
